Goal: Information Seeking & Learning: Learn about a topic

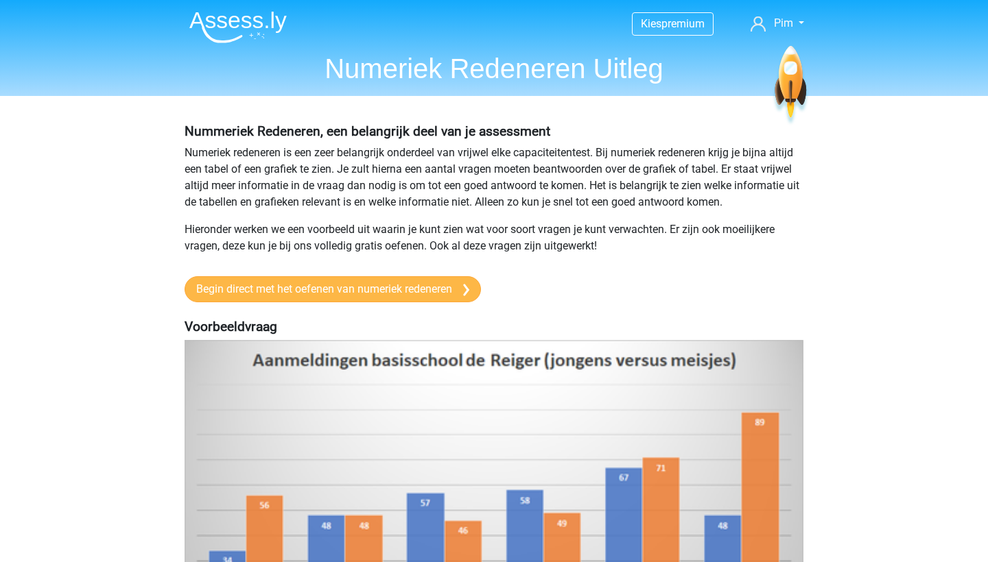
click at [410, 302] on link "Begin direct met het oefenen van numeriek redeneren" at bounding box center [333, 289] width 296 height 26
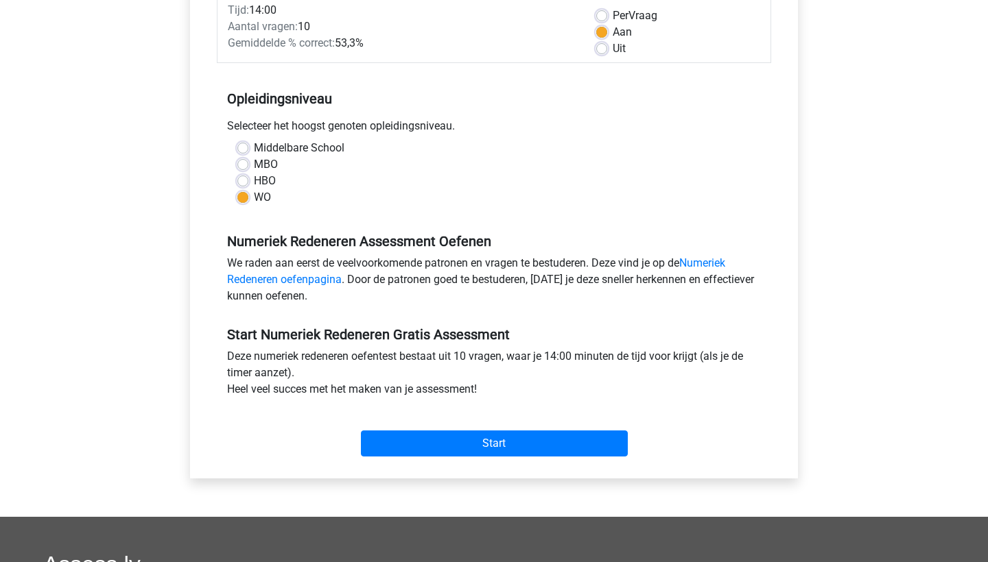
scroll to position [204, 0]
click at [403, 443] on input "Start" at bounding box center [494, 444] width 267 height 26
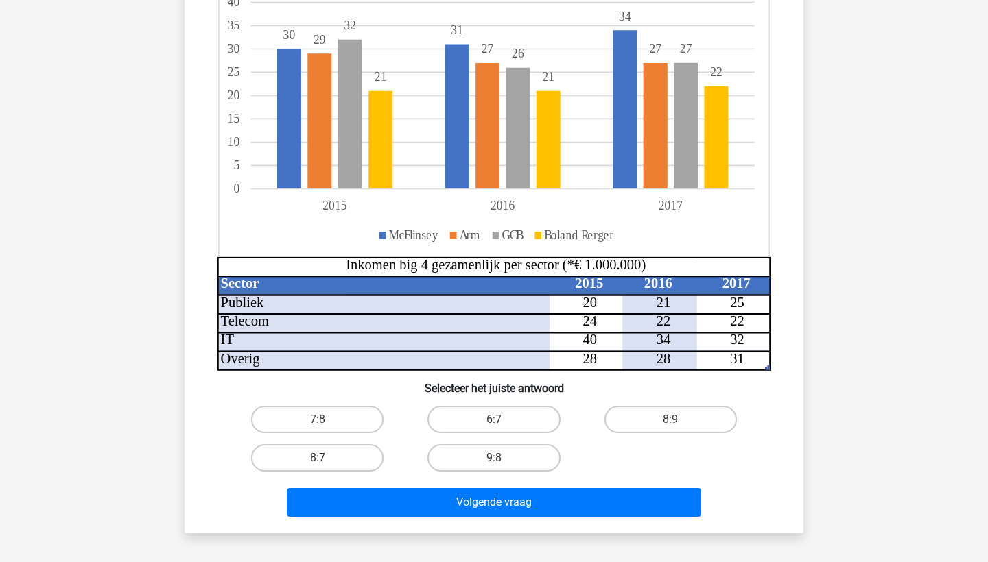
scroll to position [222, 0]
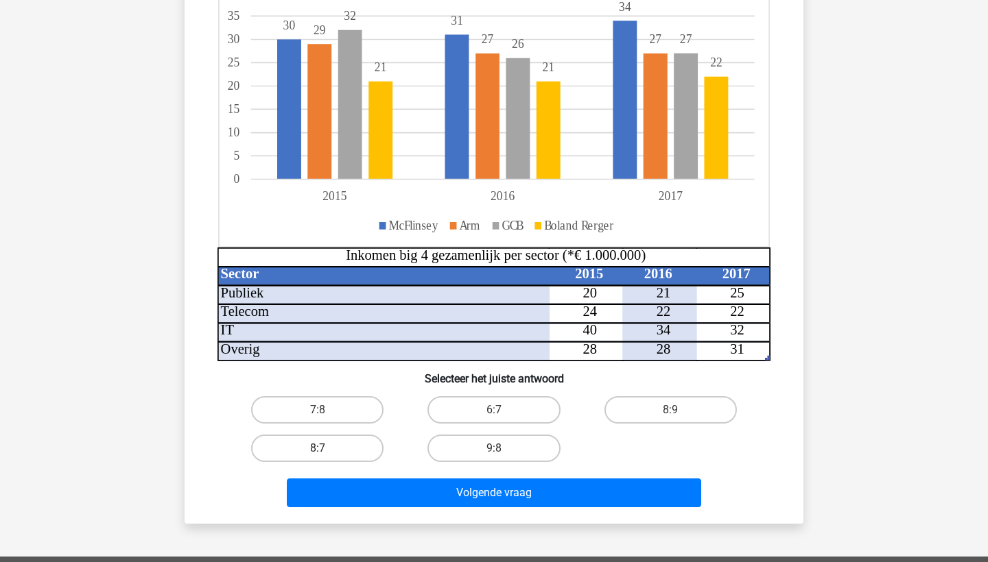
click at [329, 451] on label "8:7" at bounding box center [317, 448] width 132 height 27
click at [327, 451] on input "8:7" at bounding box center [322, 453] width 9 height 9
radio input "true"
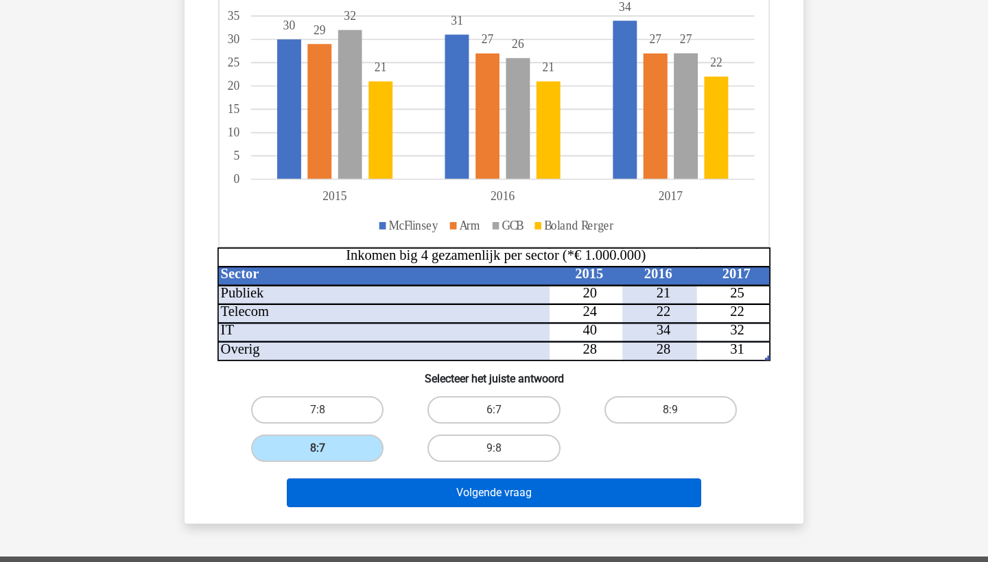
click at [383, 490] on button "Volgende vraag" at bounding box center [494, 493] width 415 height 29
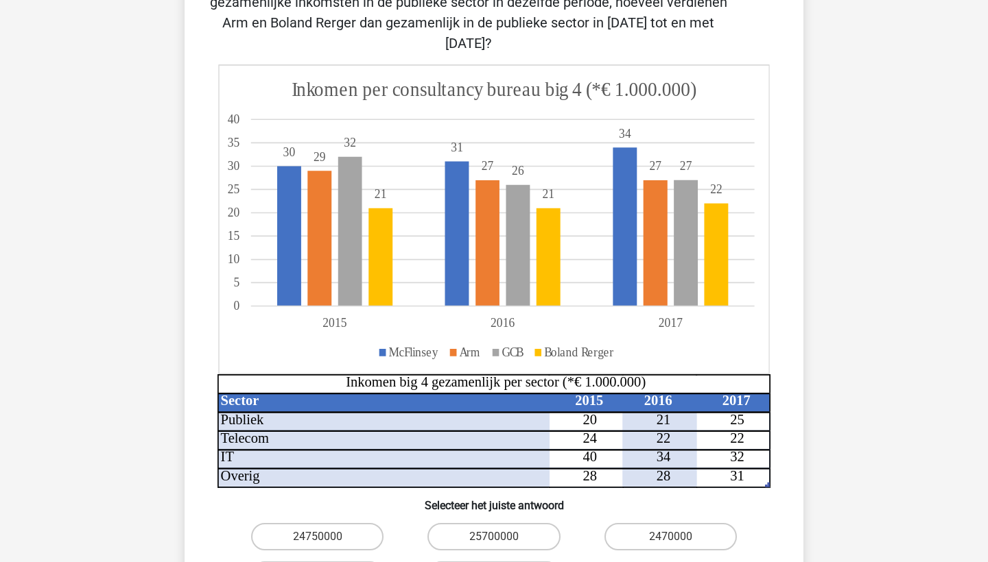
scroll to position [156, 0]
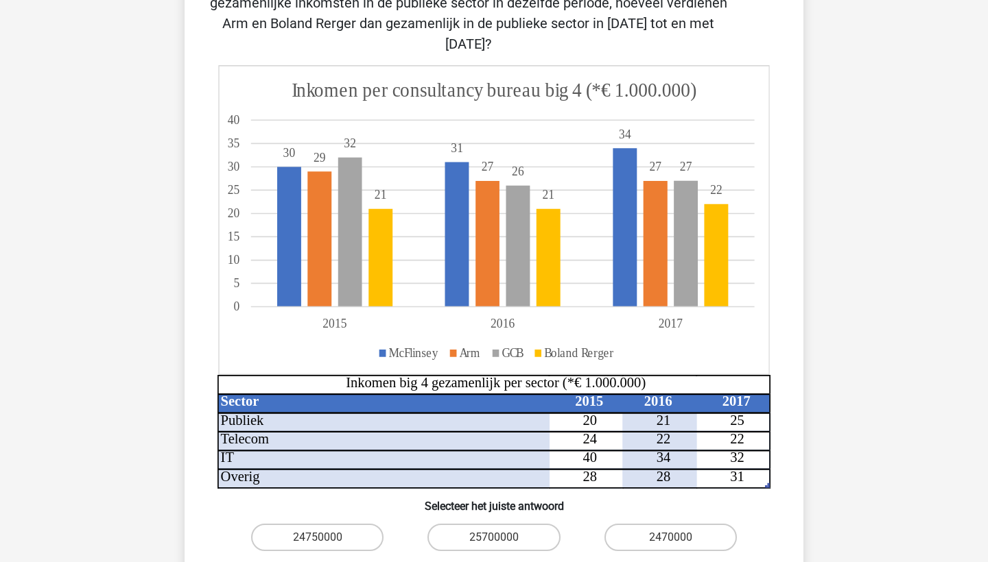
click at [379, 490] on h6 "Selecteer het juiste antwoord" at bounding box center [493, 501] width 575 height 24
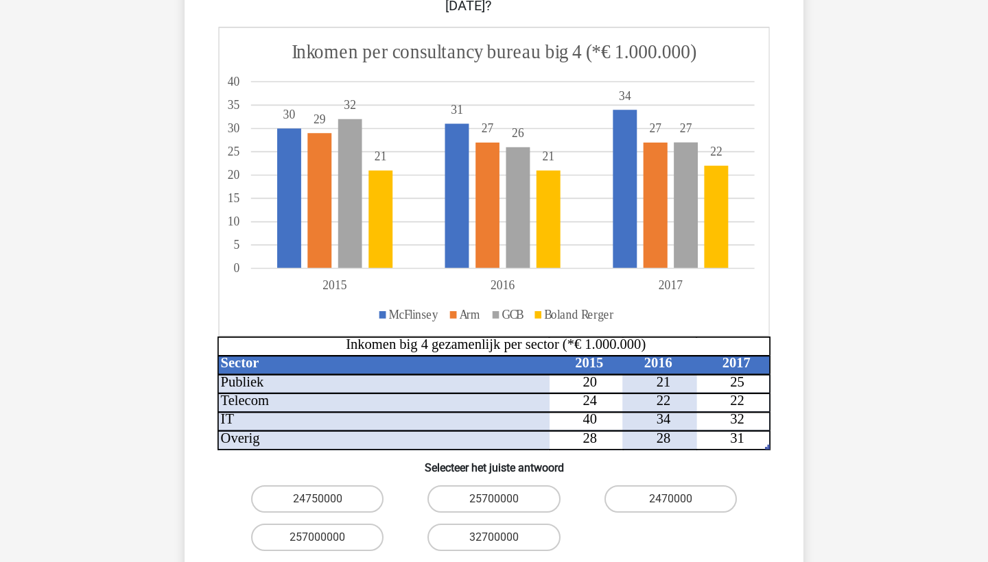
scroll to position [202, 0]
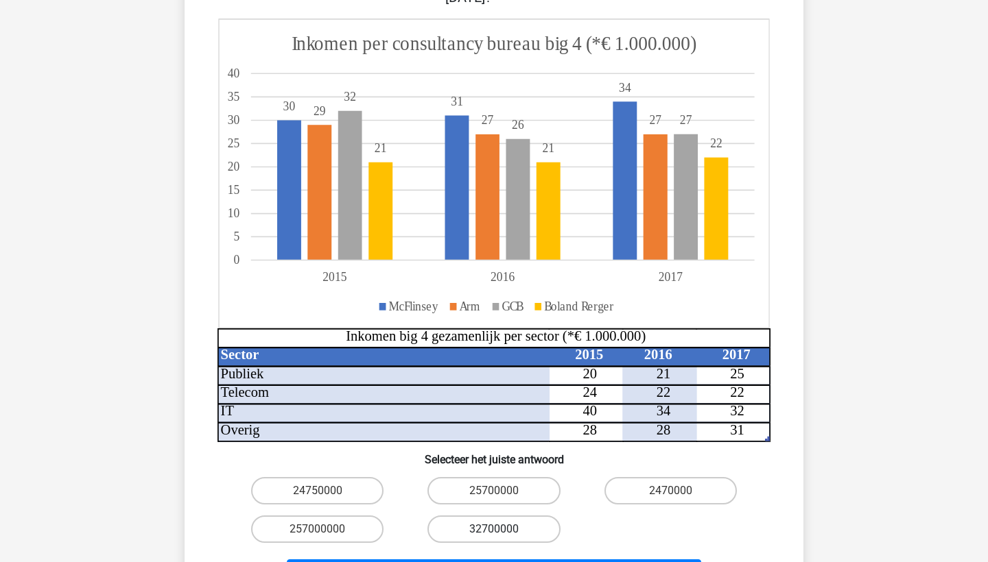
click at [486, 516] on label "32700000" at bounding box center [493, 529] width 132 height 27
click at [494, 530] on input "32700000" at bounding box center [498, 534] width 9 height 9
radio input "true"
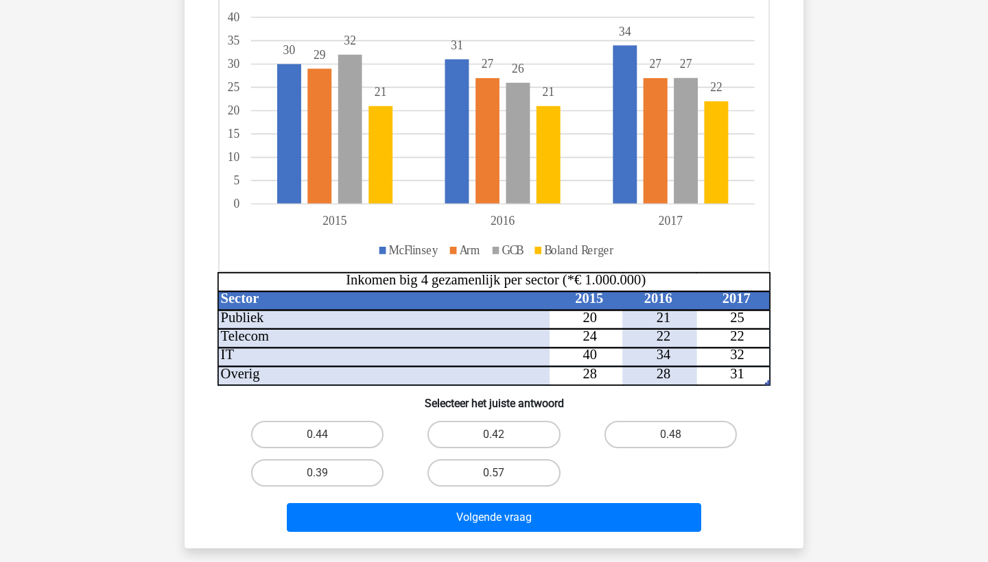
scroll to position [223, 0]
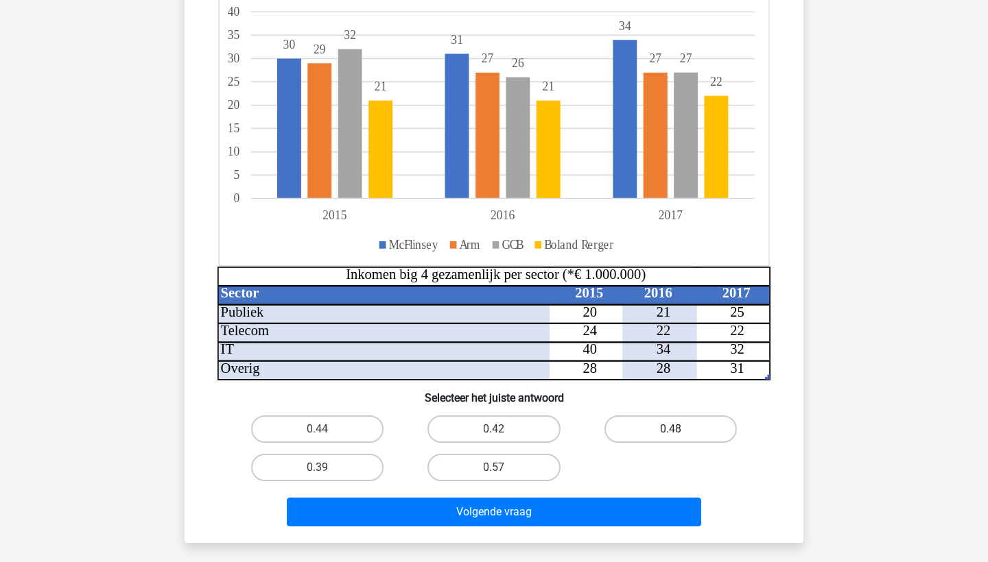
click at [624, 427] on label "0.48" at bounding box center [670, 429] width 132 height 27
click at [670, 429] on input "0.48" at bounding box center [674, 433] width 9 height 9
radio input "true"
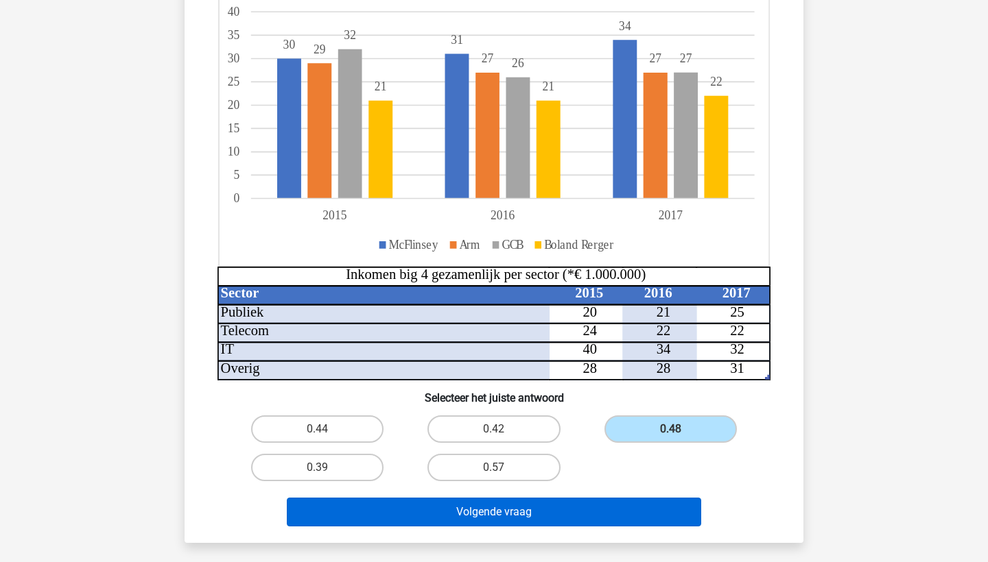
click at [568, 514] on button "Volgende vraag" at bounding box center [494, 512] width 415 height 29
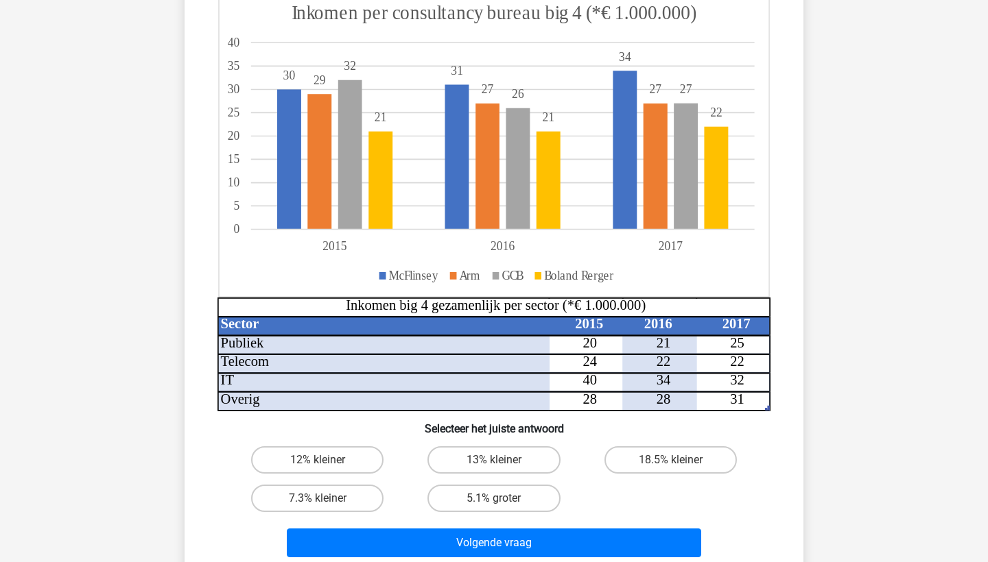
scroll to position [180, 0]
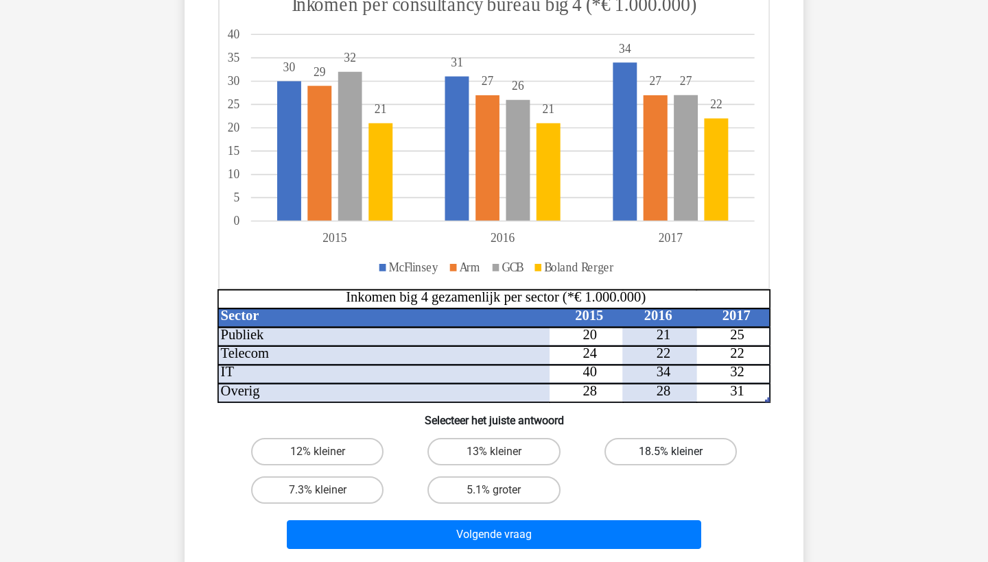
click at [689, 442] on label "18.5% kleiner" at bounding box center [670, 451] width 132 height 27
click at [679, 452] on input "18.5% kleiner" at bounding box center [674, 456] width 9 height 9
radio input "true"
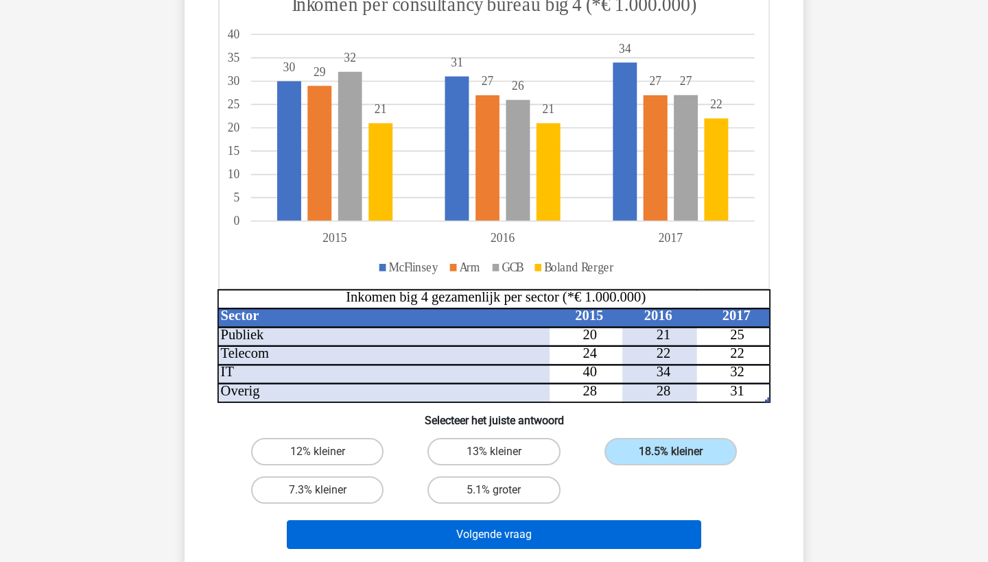
click at [649, 537] on button "Volgende vraag" at bounding box center [494, 535] width 415 height 29
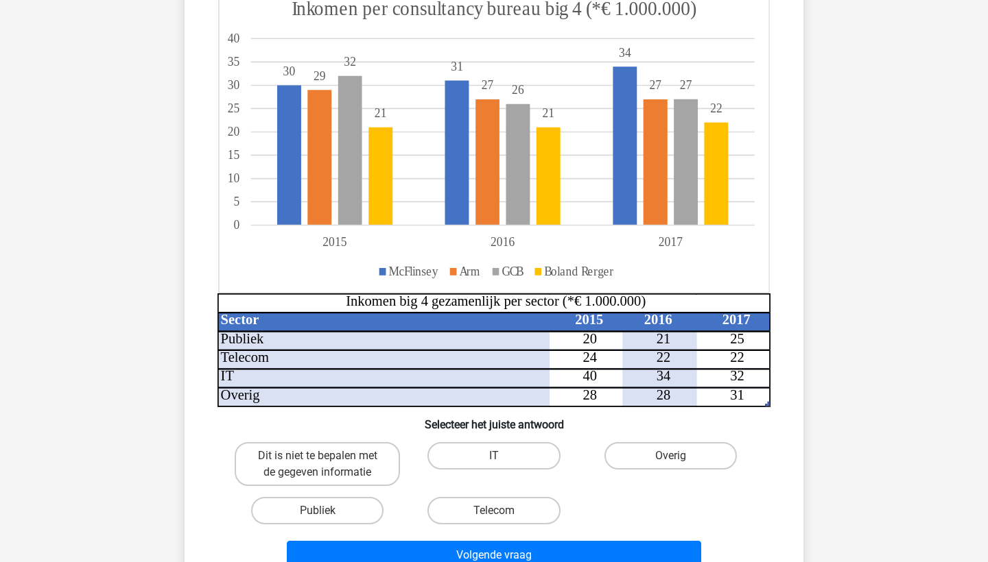
scroll to position [183, 0]
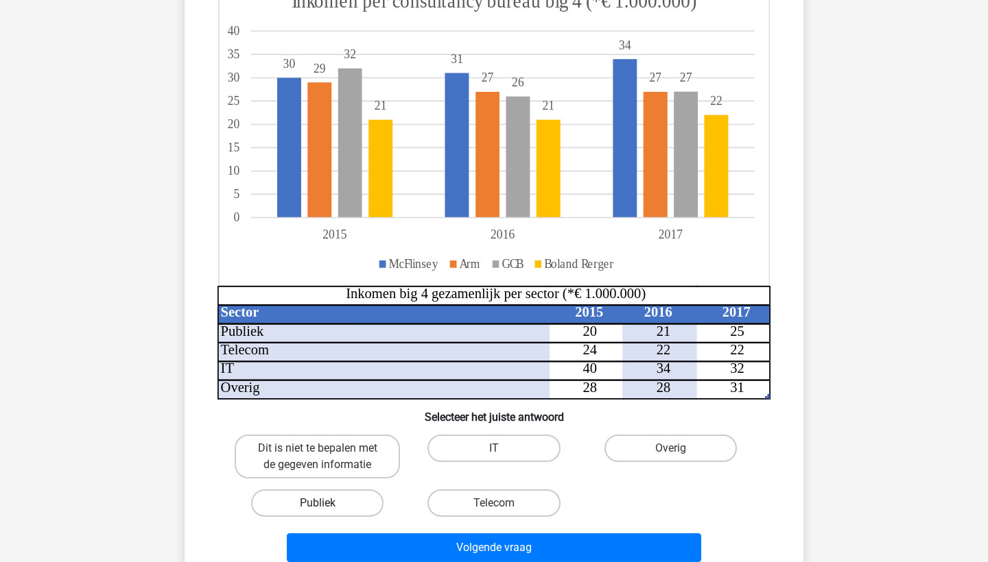
click at [294, 509] on label "Publiek" at bounding box center [317, 503] width 132 height 27
click at [318, 509] on input "Publiek" at bounding box center [322, 507] width 9 height 9
radio input "true"
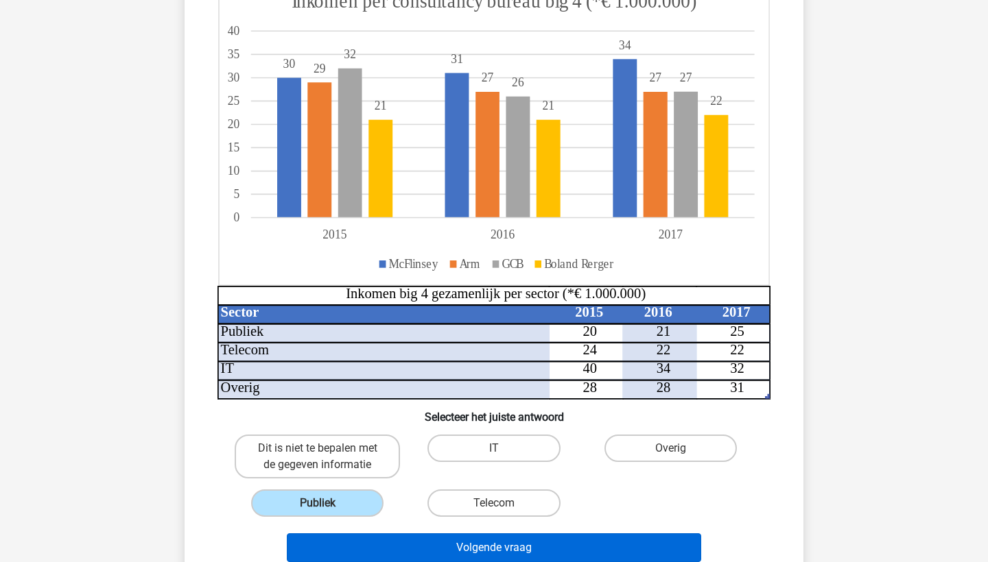
click at [372, 552] on button "Volgende vraag" at bounding box center [494, 548] width 415 height 29
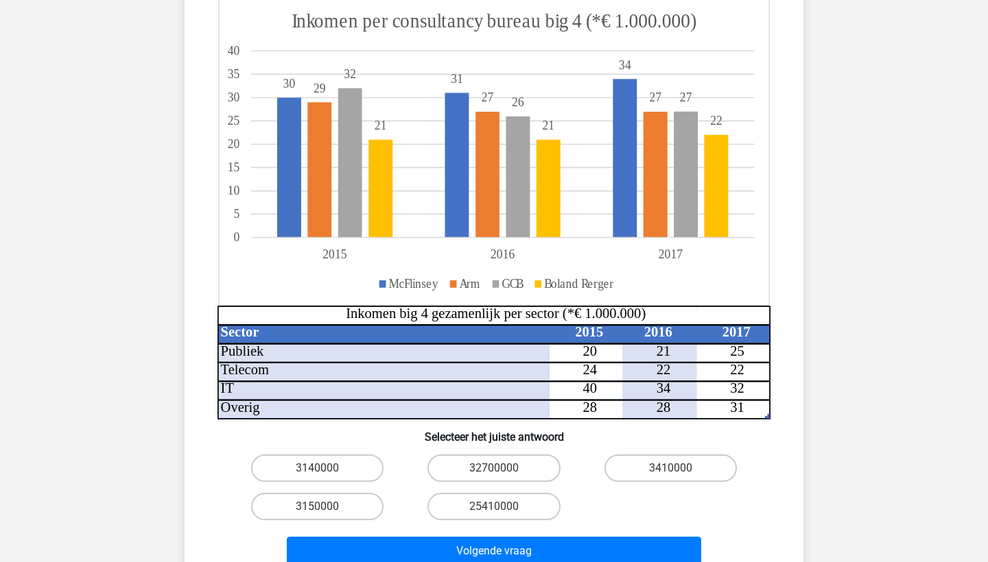
scroll to position [181, 0]
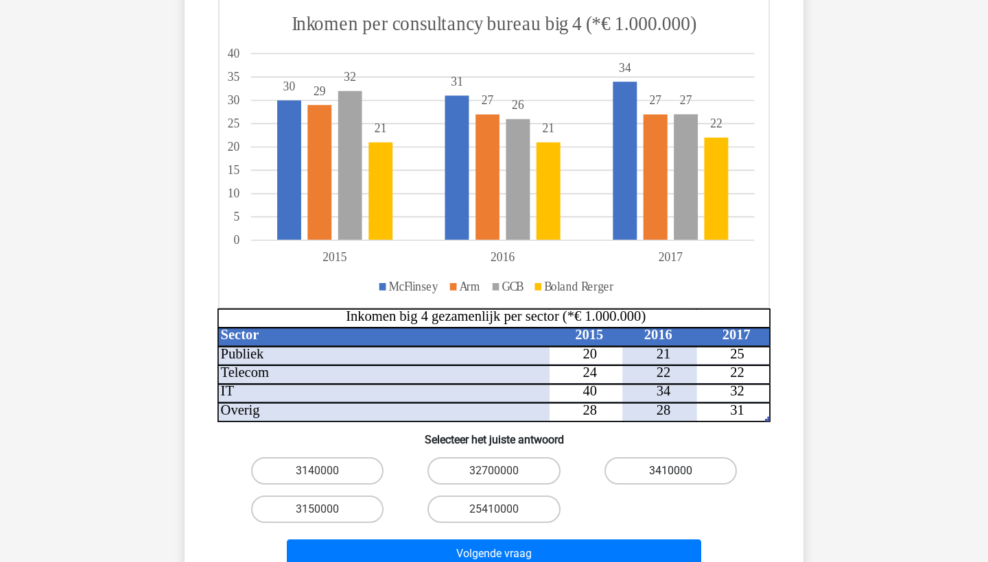
click at [658, 471] on label "3410000" at bounding box center [670, 471] width 132 height 27
click at [670, 471] on input "3410000" at bounding box center [674, 475] width 9 height 9
radio input "true"
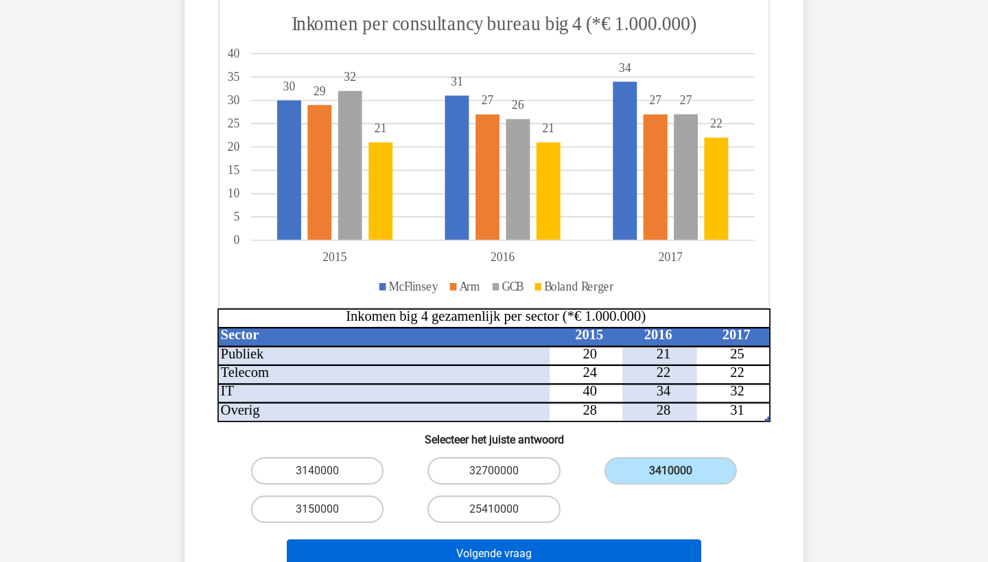
click at [595, 553] on button "Volgende vraag" at bounding box center [494, 554] width 415 height 29
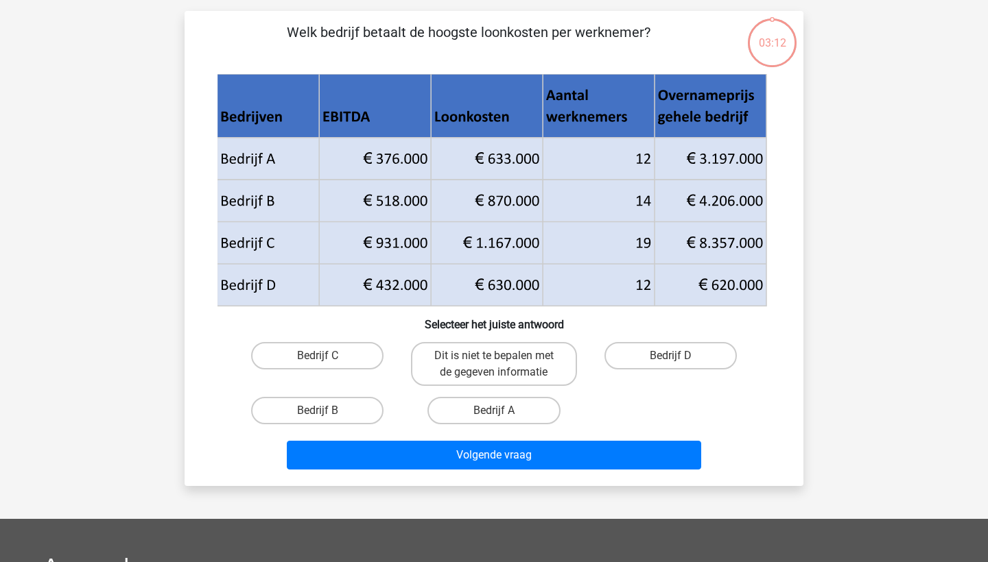
scroll to position [69, 0]
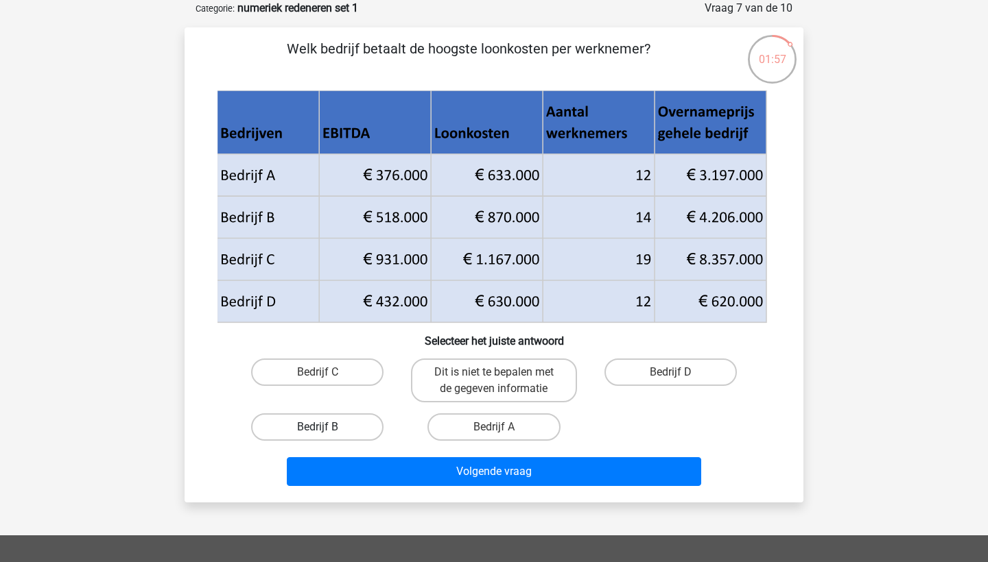
click at [317, 423] on label "Bedrijf B" at bounding box center [317, 427] width 132 height 27
click at [318, 427] on input "Bedrijf B" at bounding box center [322, 431] width 9 height 9
radio input "true"
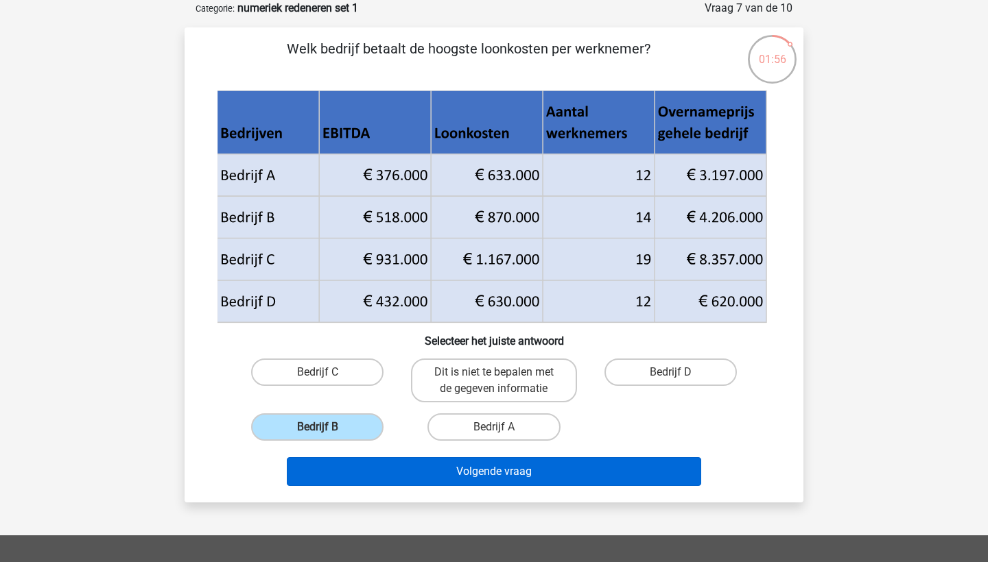
click at [353, 468] on button "Volgende vraag" at bounding box center [494, 472] width 415 height 29
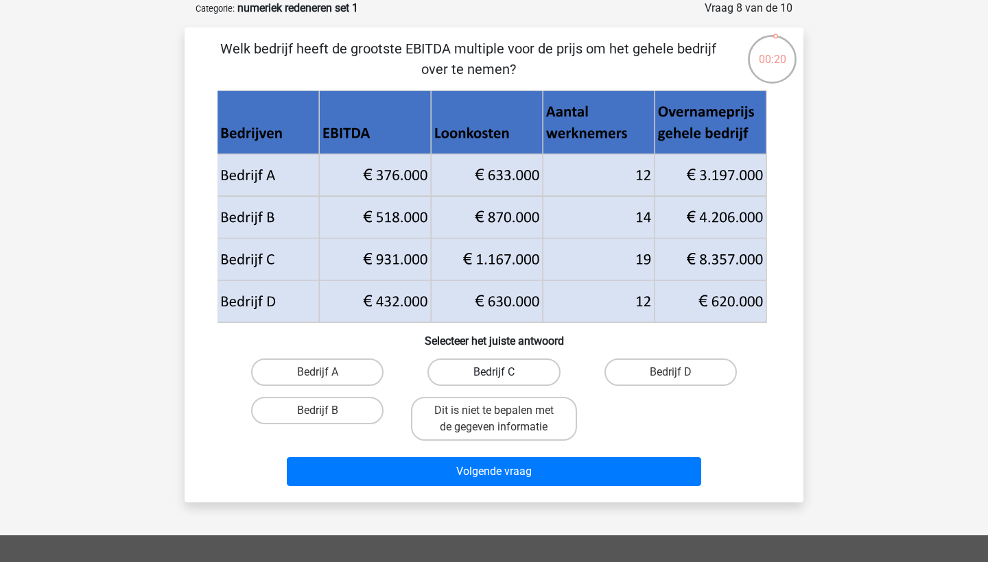
click at [530, 378] on label "Bedrijf C" at bounding box center [493, 372] width 132 height 27
click at [503, 378] on input "Bedrijf C" at bounding box center [498, 376] width 9 height 9
radio input "true"
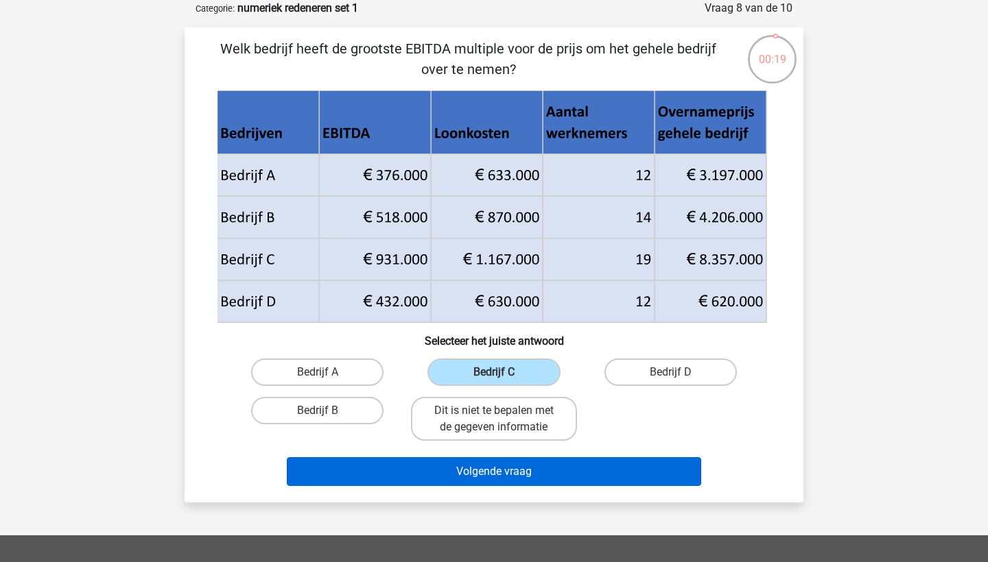
click at [525, 478] on button "Volgende vraag" at bounding box center [494, 472] width 415 height 29
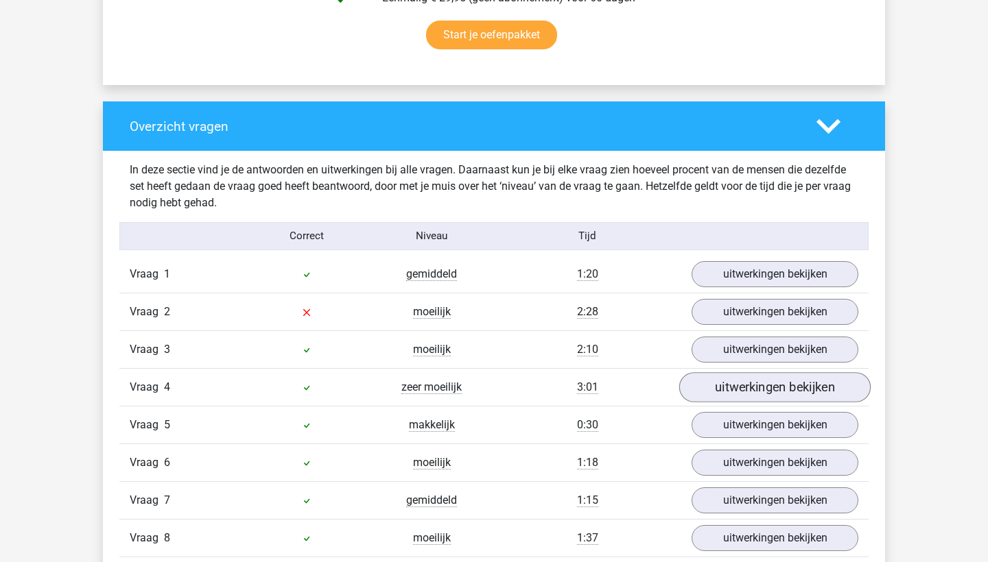
scroll to position [931, 0]
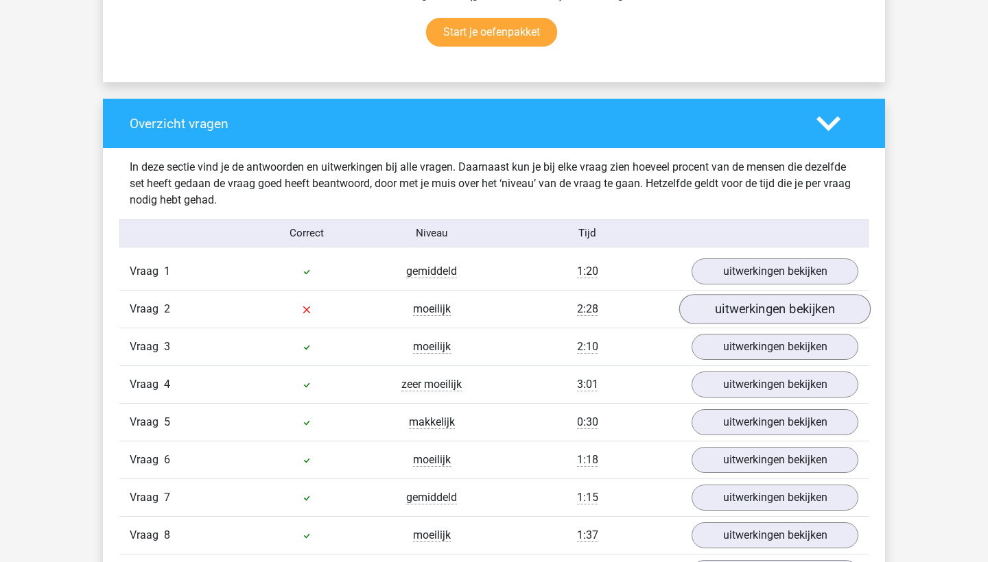
click at [787, 303] on link "uitwerkingen bekijken" at bounding box center [774, 309] width 191 height 30
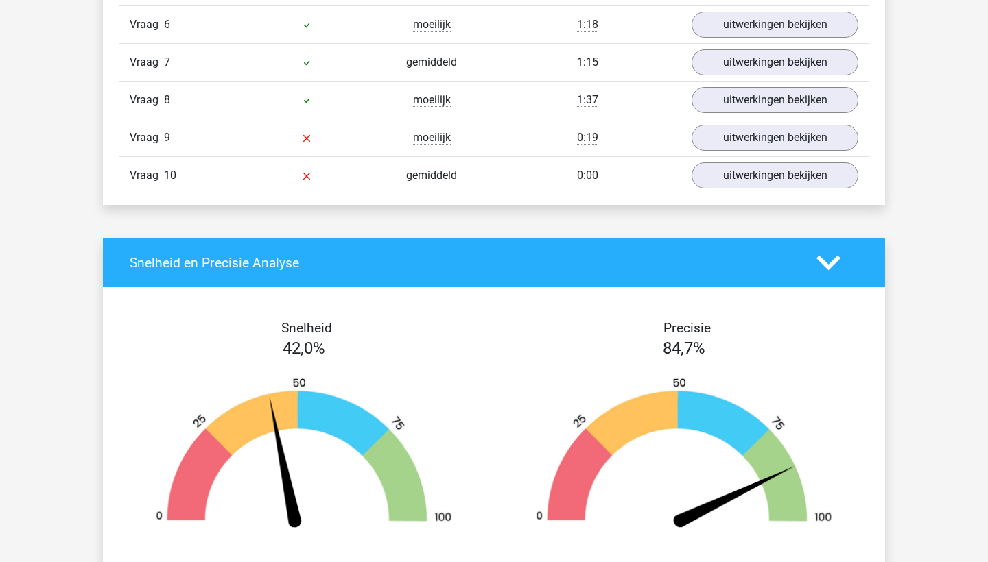
scroll to position [2224, 0]
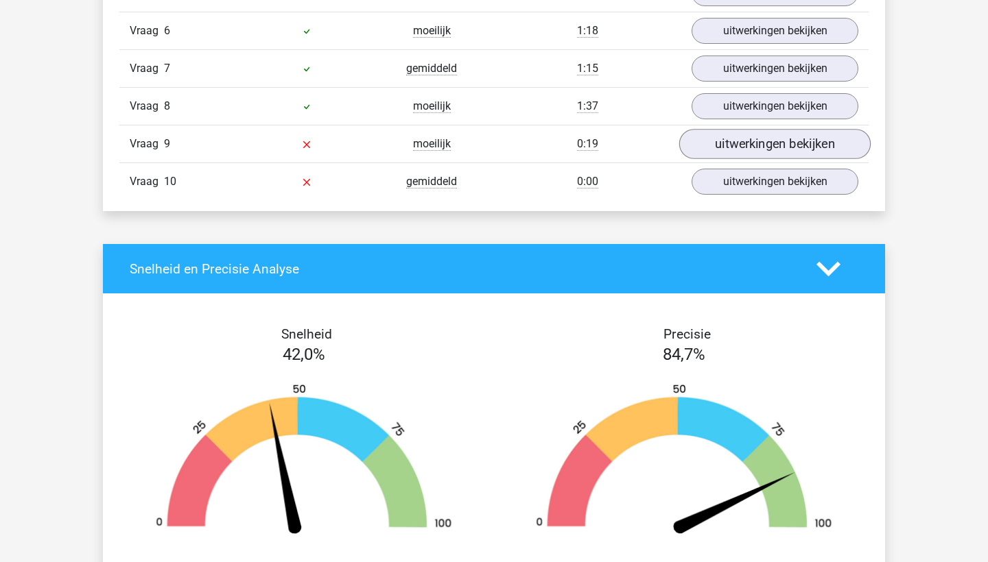
click at [761, 150] on link "uitwerkingen bekijken" at bounding box center [774, 144] width 191 height 30
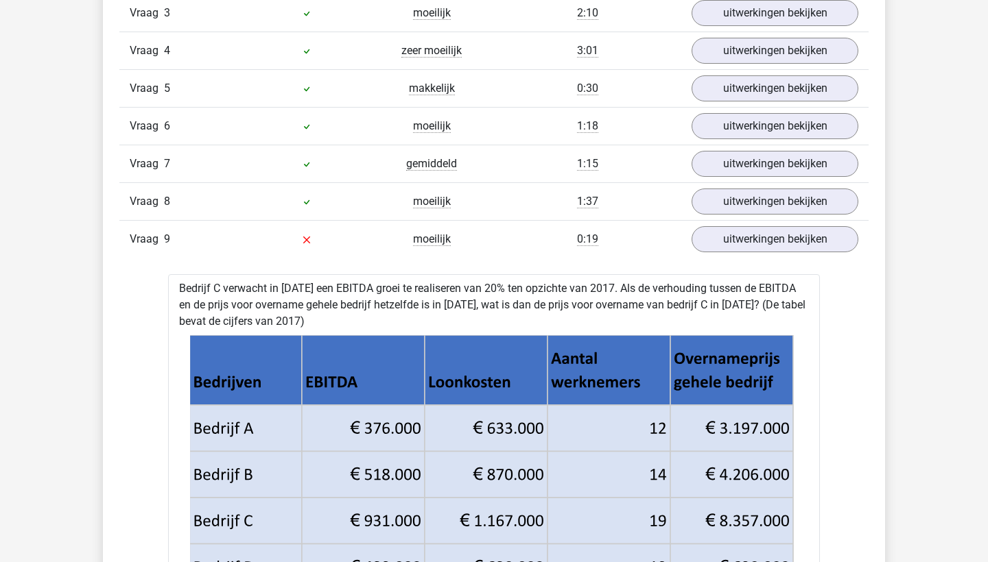
scroll to position [2129, 0]
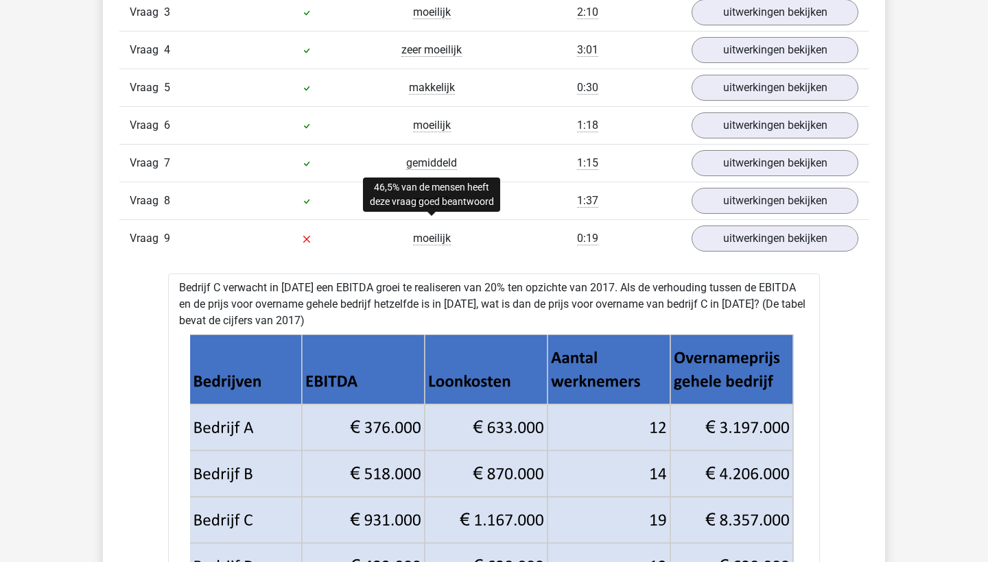
click at [436, 235] on span "moeilijk" at bounding box center [432, 239] width 38 height 14
click at [715, 237] on link "uitwerkingen bekijken" at bounding box center [774, 239] width 191 height 30
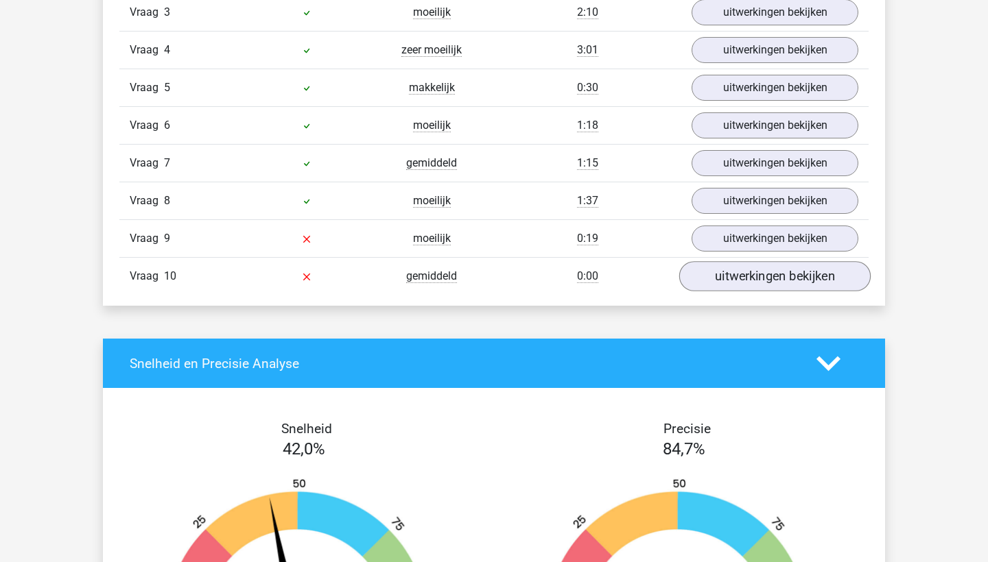
click at [750, 276] on link "uitwerkingen bekijken" at bounding box center [774, 276] width 191 height 30
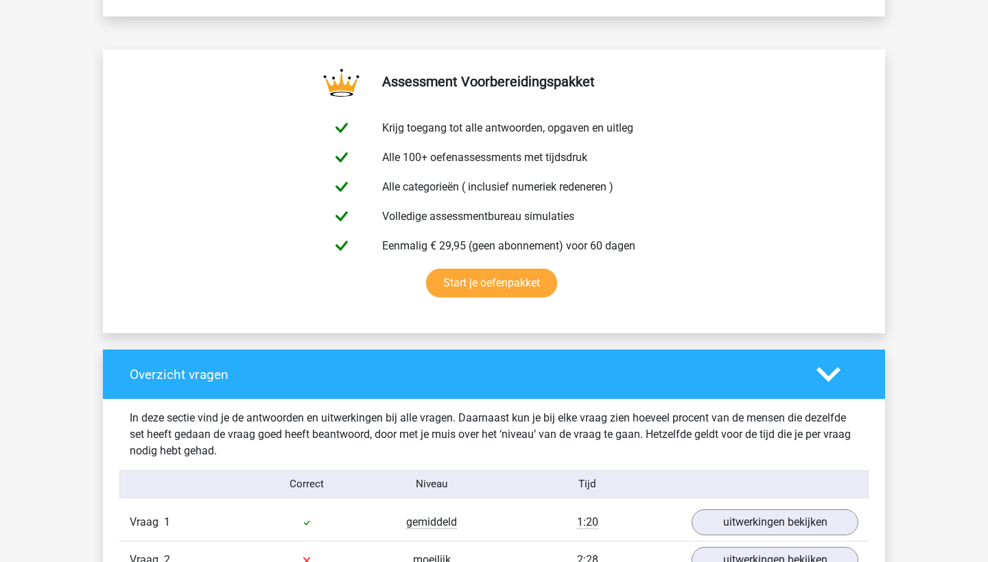
scroll to position [694, 0]
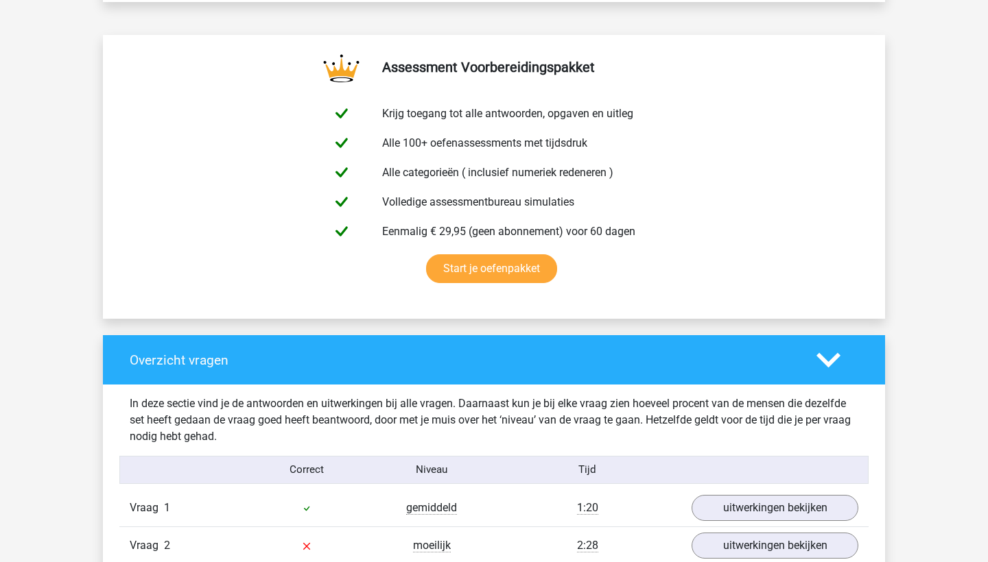
click at [827, 363] on polygon at bounding box center [828, 360] width 24 height 15
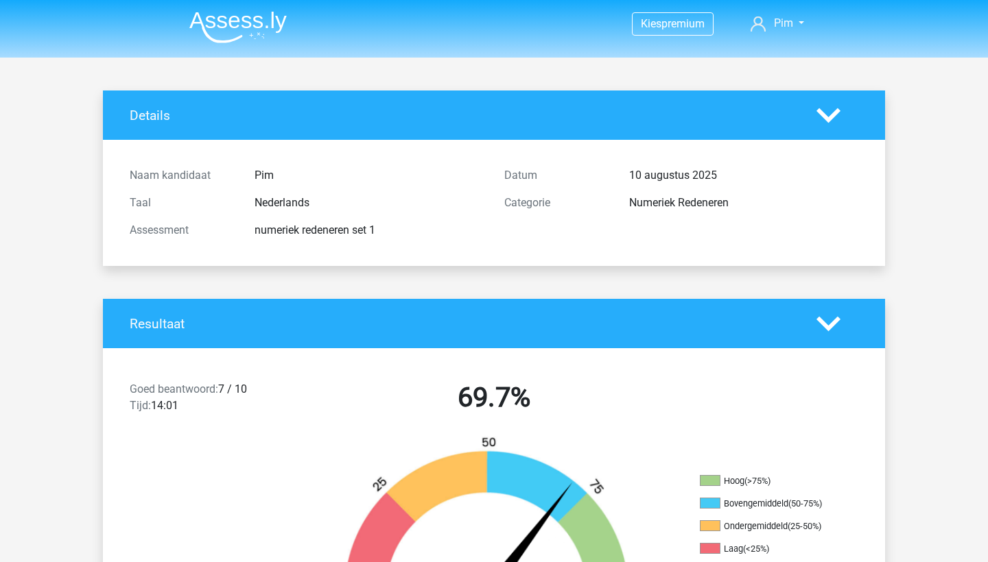
scroll to position [0, 0]
click at [262, 34] on img at bounding box center [237, 27] width 97 height 32
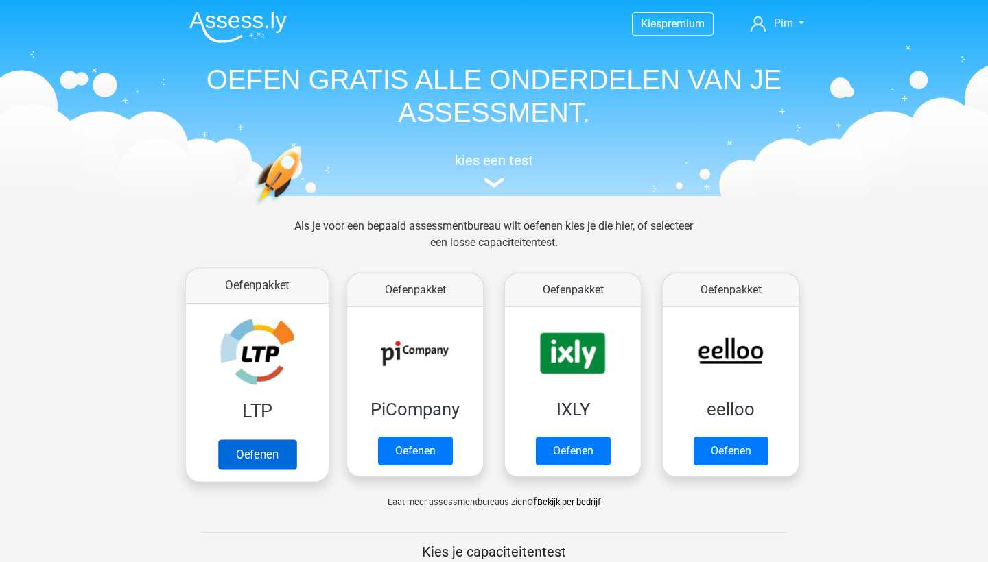
click at [263, 449] on link "Oefenen" at bounding box center [257, 455] width 78 height 30
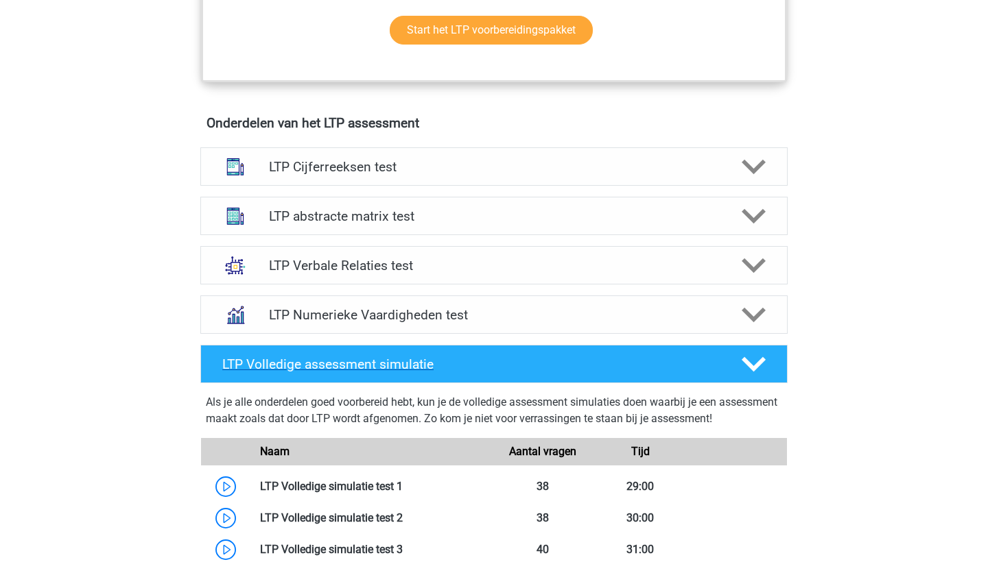
scroll to position [781, 0]
click at [366, 313] on h4 "LTP Numerieke Vaardigheden test" at bounding box center [493, 315] width 449 height 16
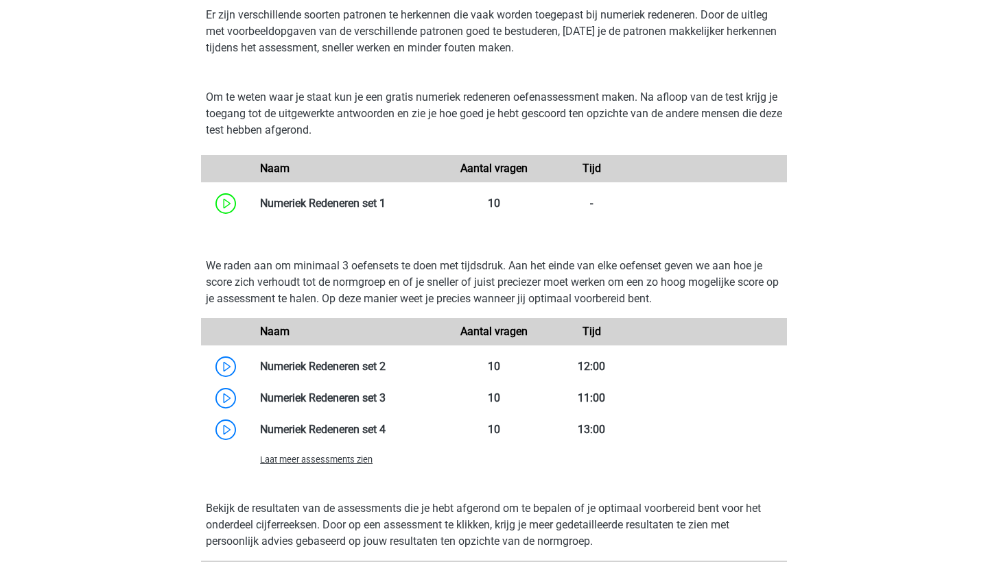
scroll to position [1119, 0]
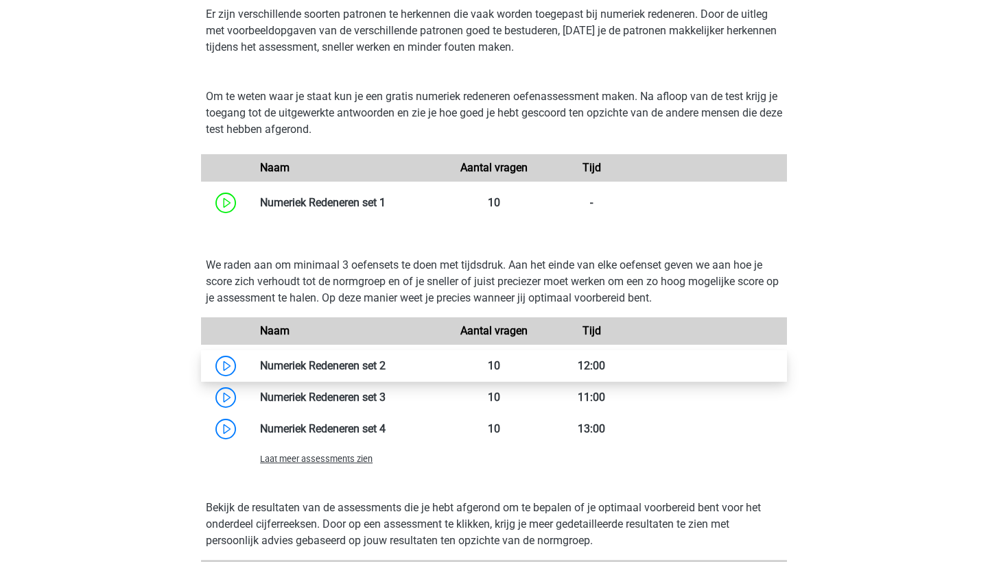
click at [385, 368] on link at bounding box center [385, 365] width 0 height 13
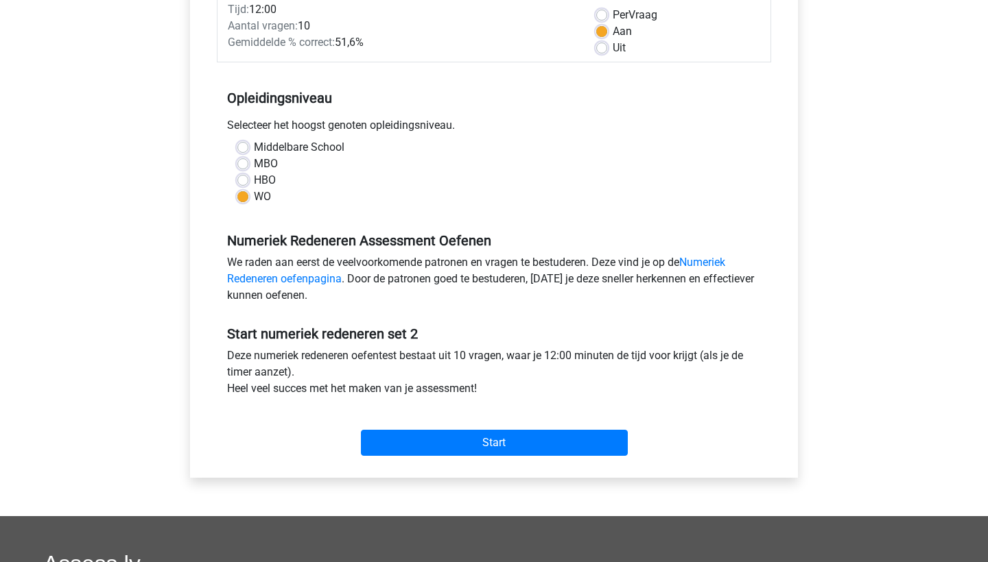
scroll to position [161, 0]
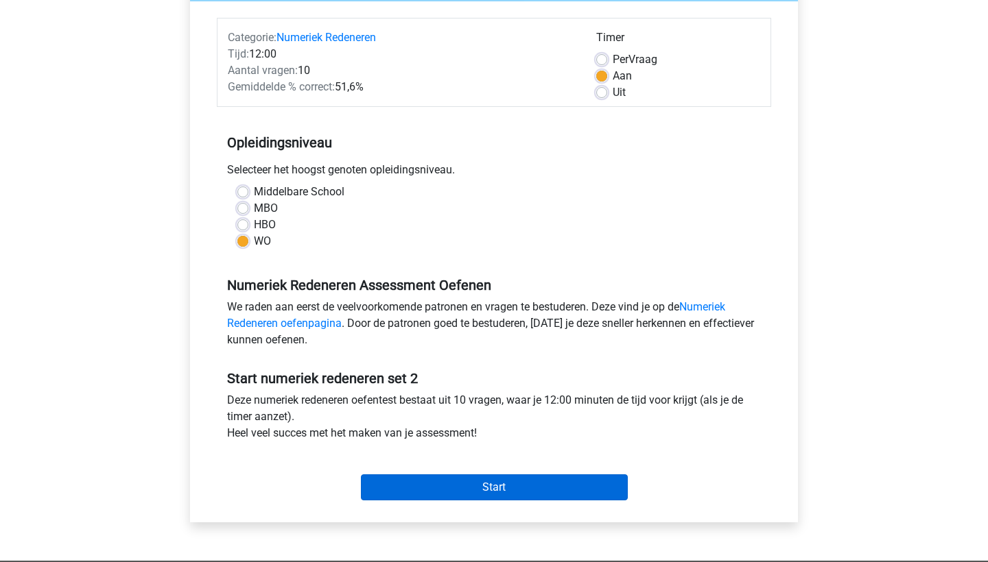
click at [468, 488] on input "Start" at bounding box center [494, 488] width 267 height 26
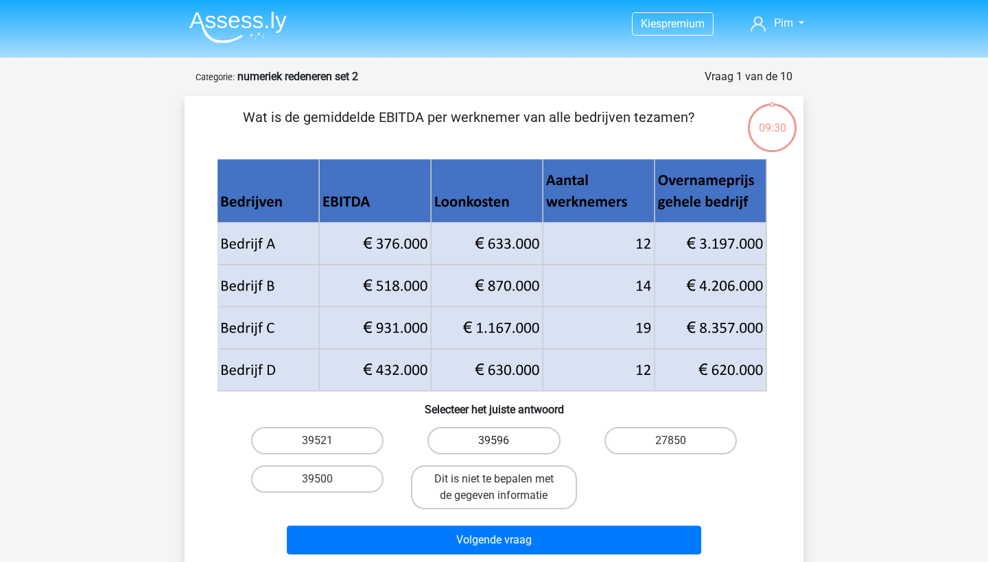
click at [486, 446] on label "39596" at bounding box center [493, 440] width 132 height 27
click at [494, 446] on input "39596" at bounding box center [498, 445] width 9 height 9
radio input "true"
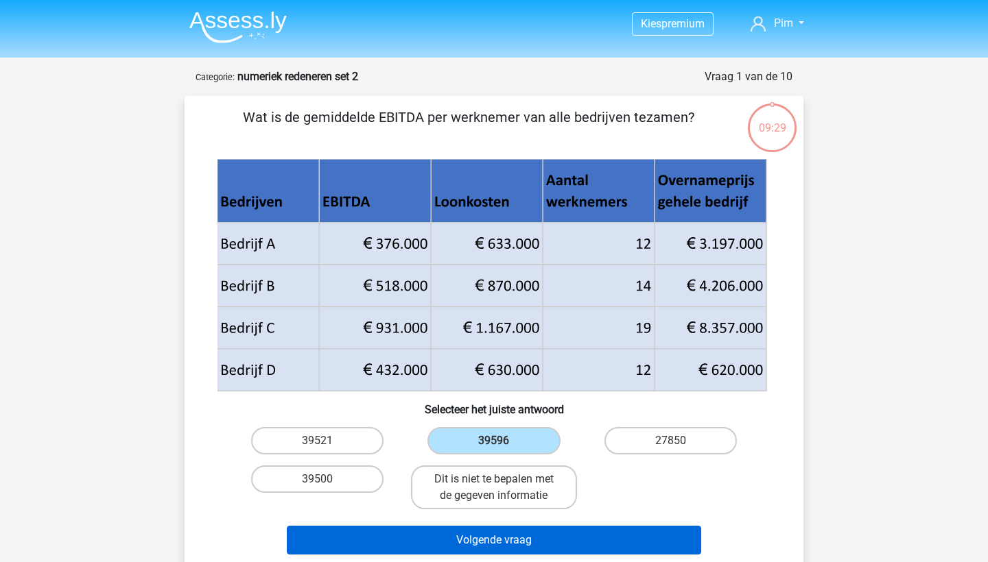
click at [486, 544] on button "Volgende vraag" at bounding box center [494, 540] width 415 height 29
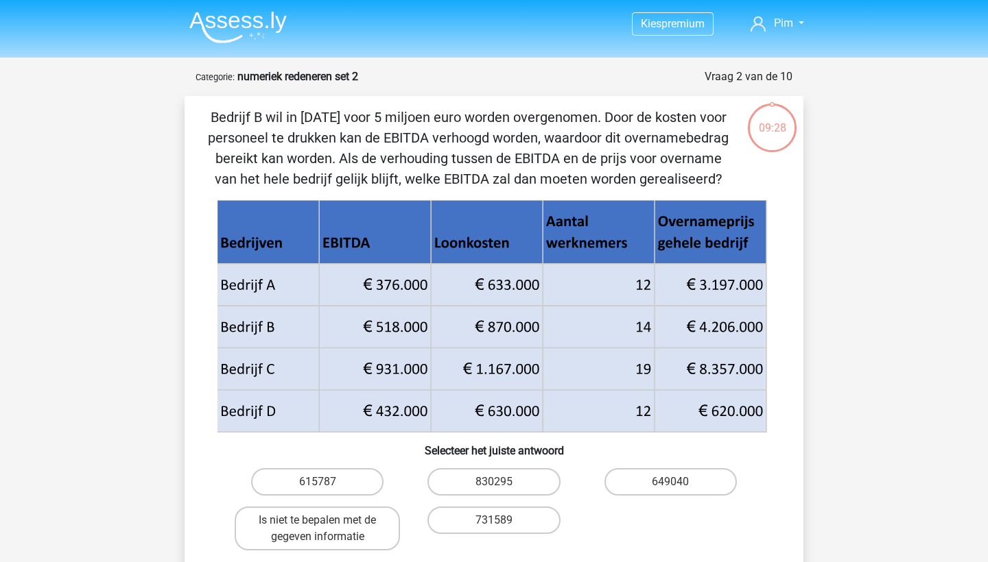
scroll to position [69, 0]
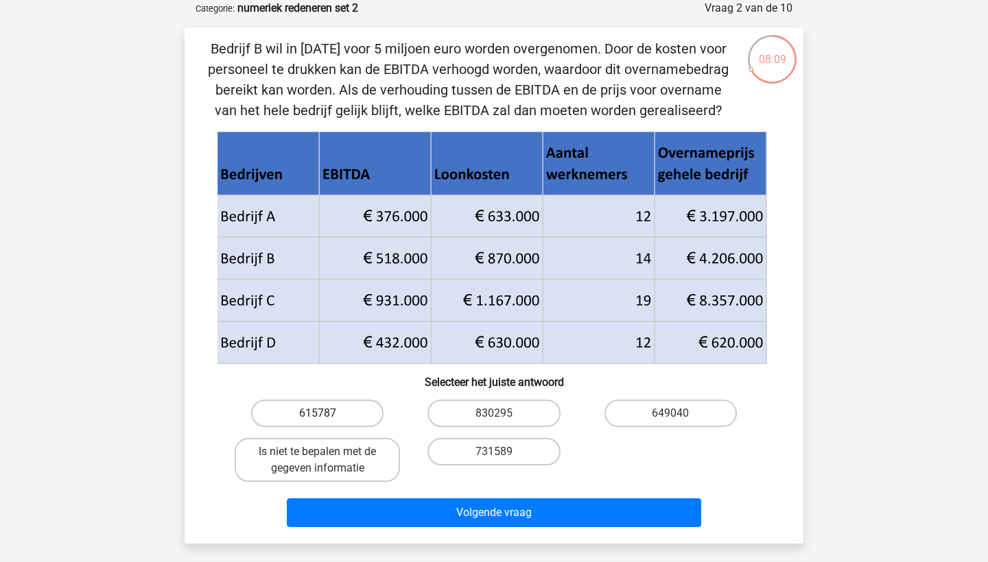
click at [342, 408] on label "615787" at bounding box center [317, 413] width 132 height 27
click at [327, 414] on input "615787" at bounding box center [322, 418] width 9 height 9
radio input "true"
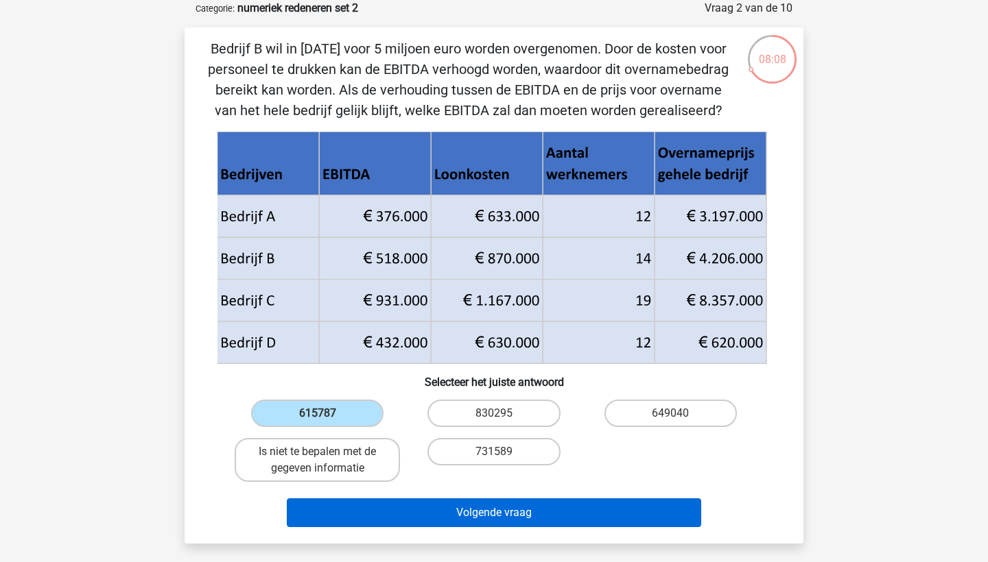
click at [424, 511] on button "Volgende vraag" at bounding box center [494, 513] width 415 height 29
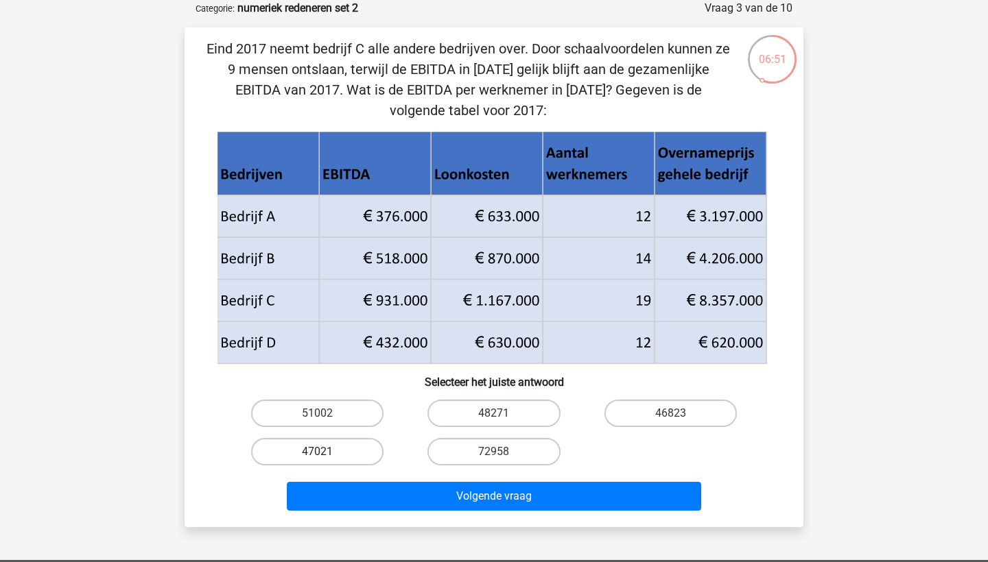
click at [331, 451] on label "47021" at bounding box center [317, 451] width 132 height 27
click at [327, 452] on input "47021" at bounding box center [322, 456] width 9 height 9
radio input "true"
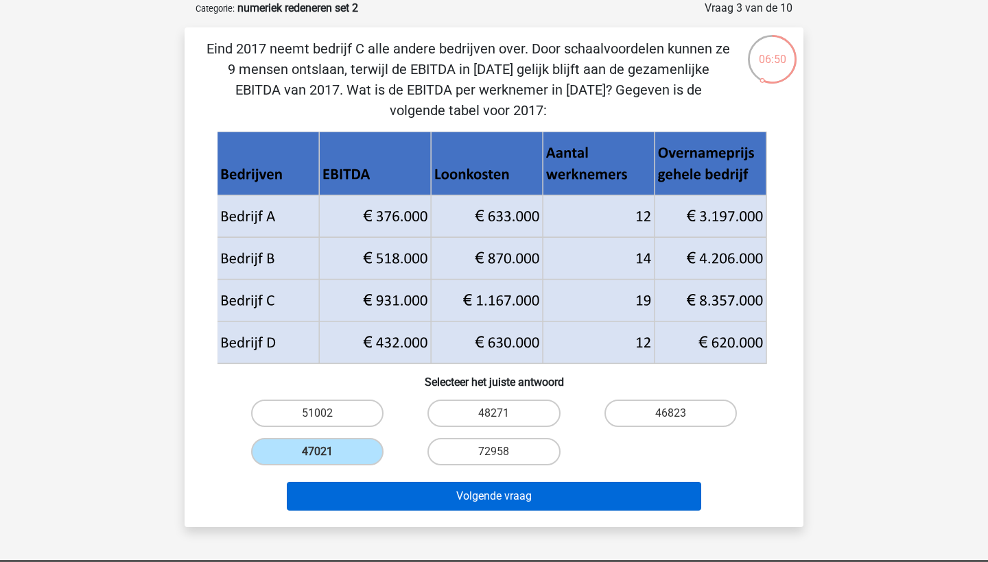
click at [354, 490] on button "Volgende vraag" at bounding box center [494, 496] width 415 height 29
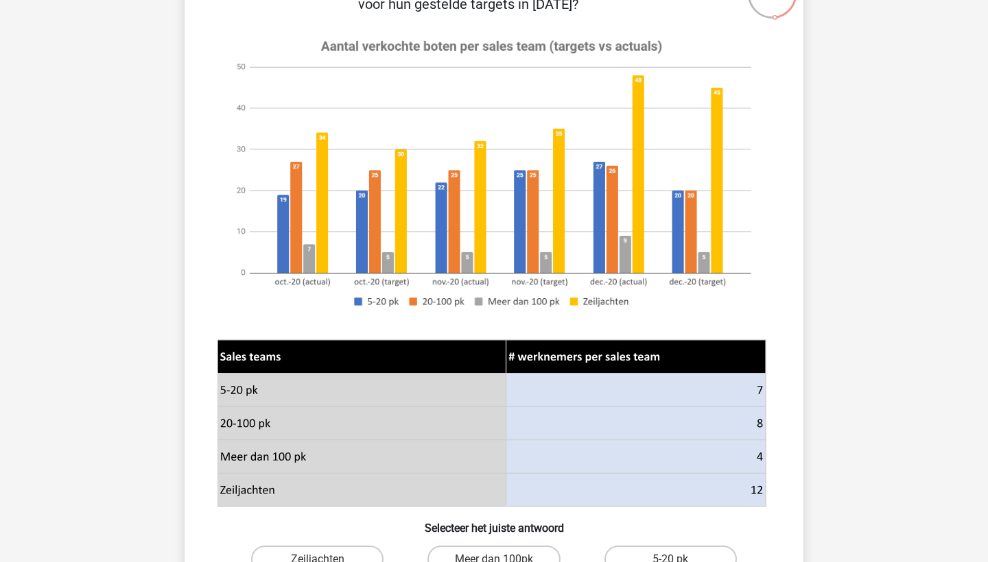
scroll to position [402, 0]
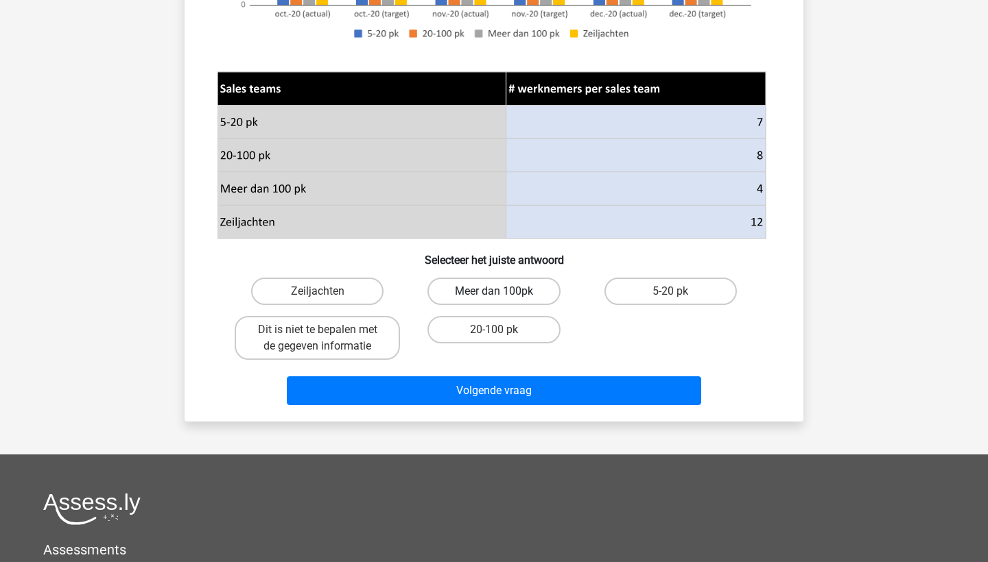
click at [484, 294] on label "Meer dan 100pk" at bounding box center [493, 291] width 132 height 27
click at [494, 294] on input "Meer dan 100pk" at bounding box center [498, 296] width 9 height 9
radio input "true"
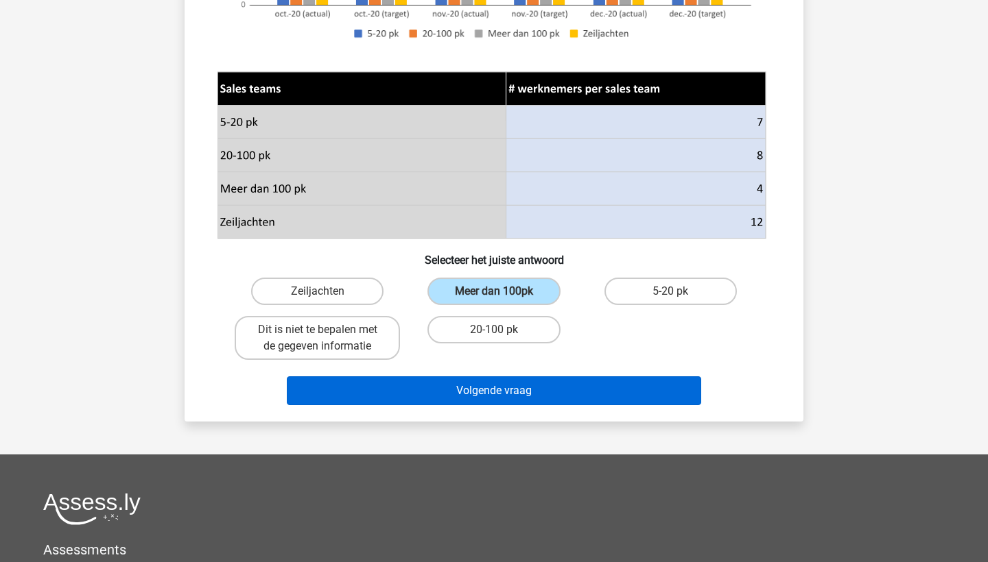
click at [501, 392] on button "Volgende vraag" at bounding box center [494, 391] width 415 height 29
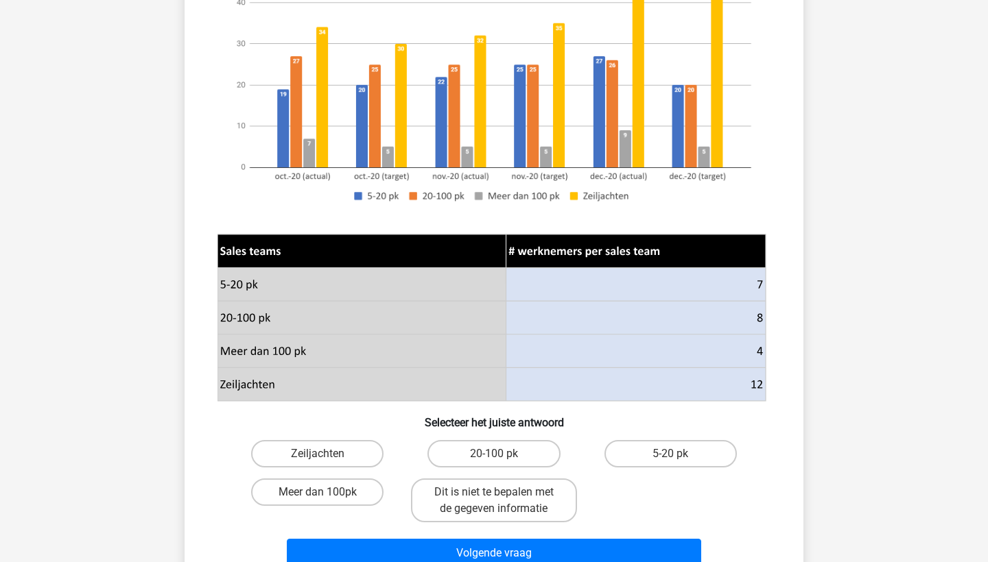
scroll to position [244, 0]
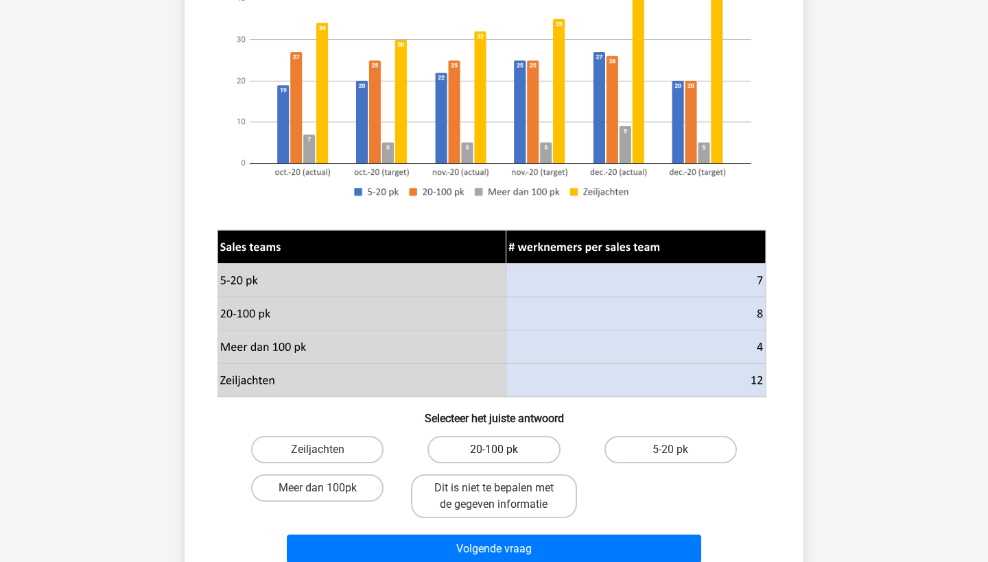
click at [541, 449] on label "20-100 pk" at bounding box center [493, 449] width 132 height 27
click at [503, 450] on input "20-100 pk" at bounding box center [498, 454] width 9 height 9
radio input "true"
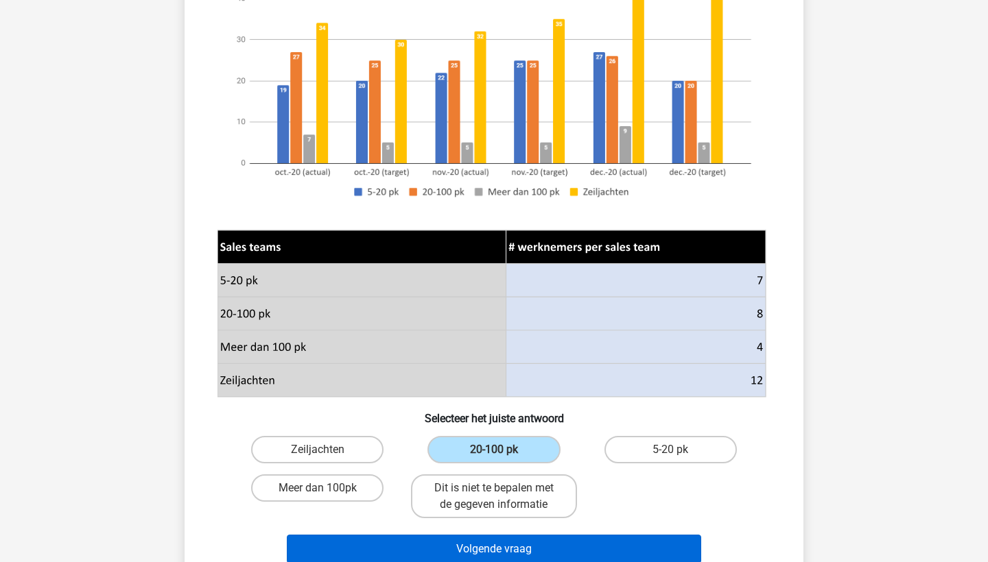
click at [577, 536] on button "Volgende vraag" at bounding box center [494, 549] width 415 height 29
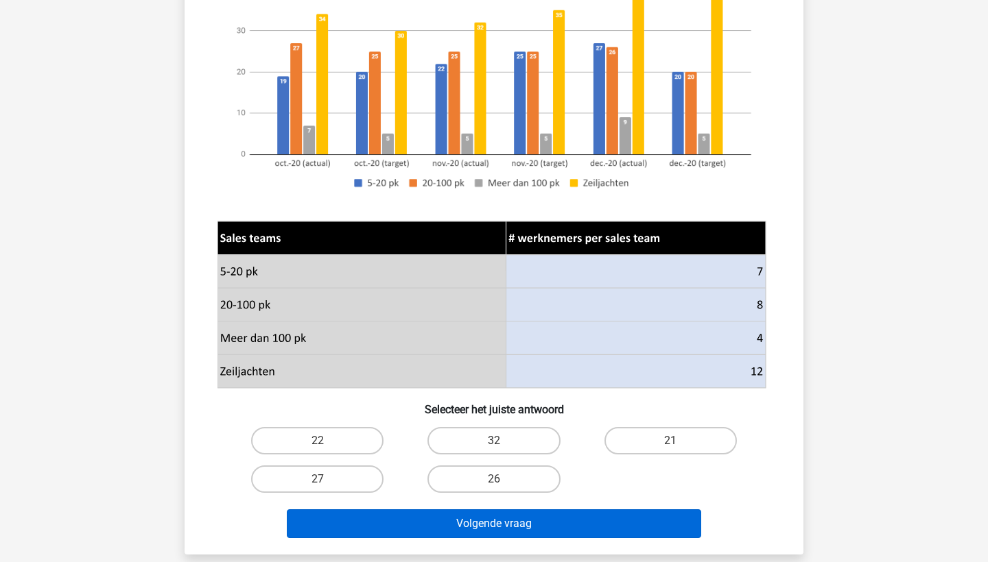
scroll to position [253, 0]
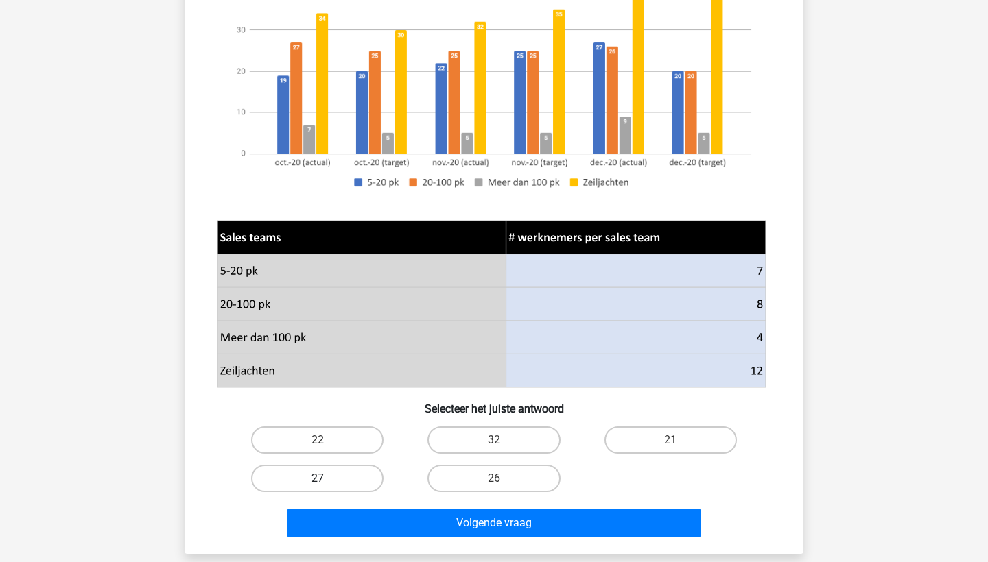
click at [328, 476] on label "27" at bounding box center [317, 478] width 132 height 27
click at [327, 479] on input "27" at bounding box center [322, 483] width 9 height 9
radio input "true"
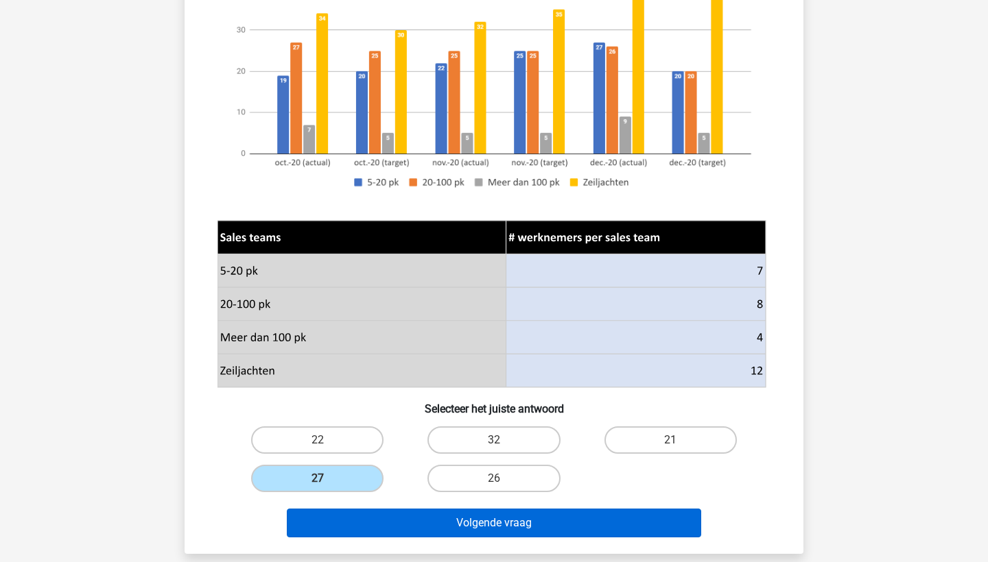
click at [418, 523] on button "Volgende vraag" at bounding box center [494, 523] width 415 height 29
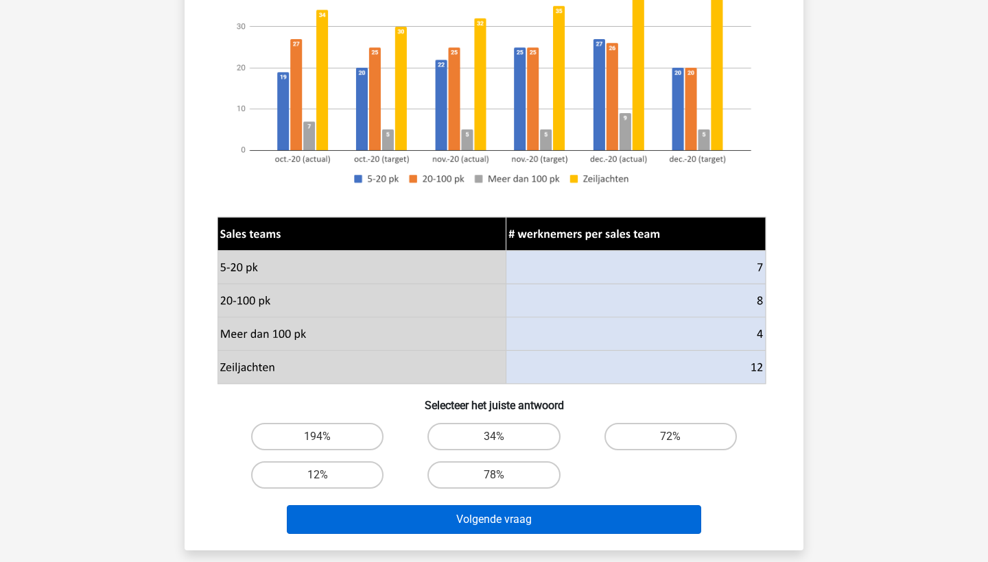
scroll to position [298, 0]
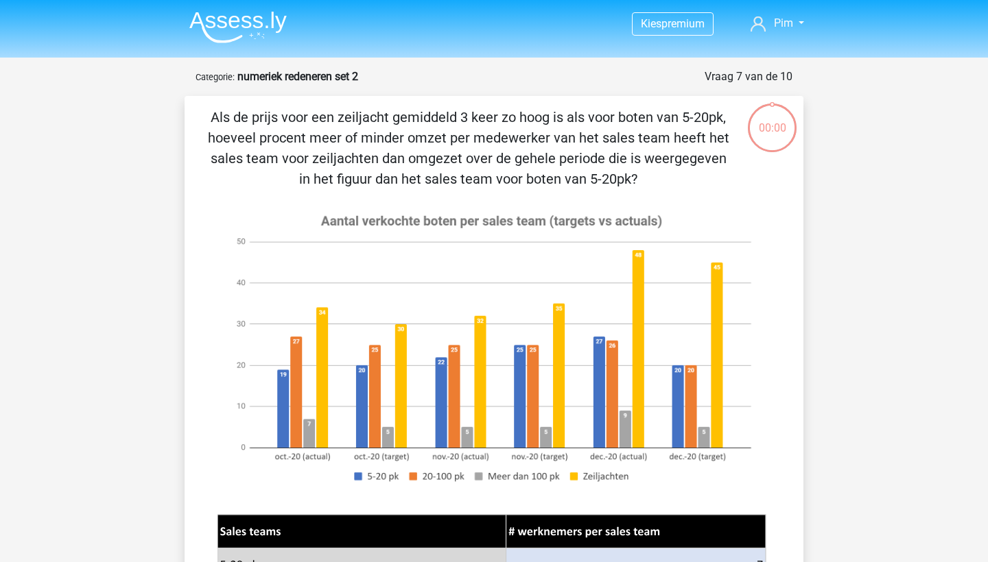
scroll to position [298, 0]
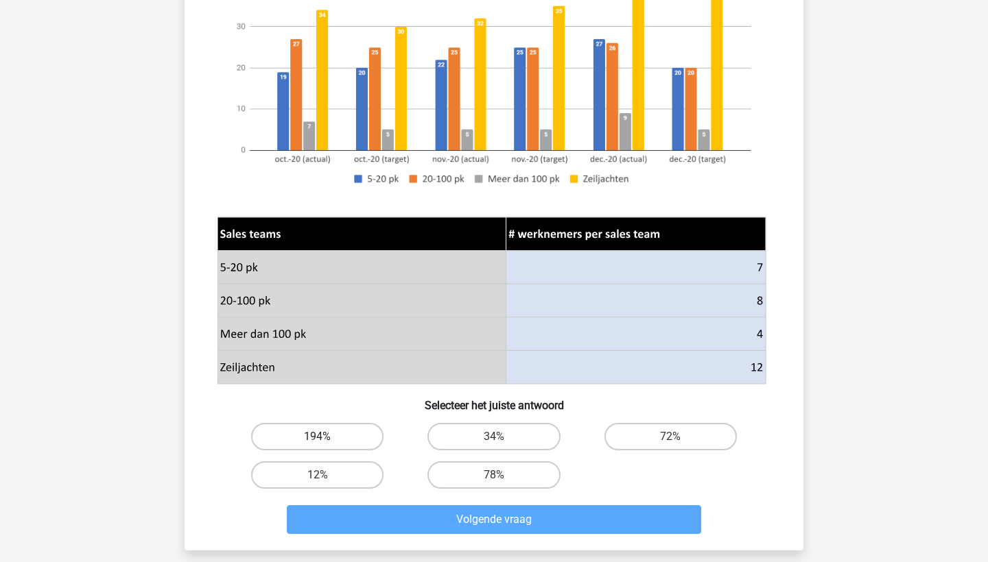
click at [334, 437] on label "194%" at bounding box center [317, 436] width 132 height 27
click at [327, 437] on input "194%" at bounding box center [322, 441] width 9 height 9
radio input "true"
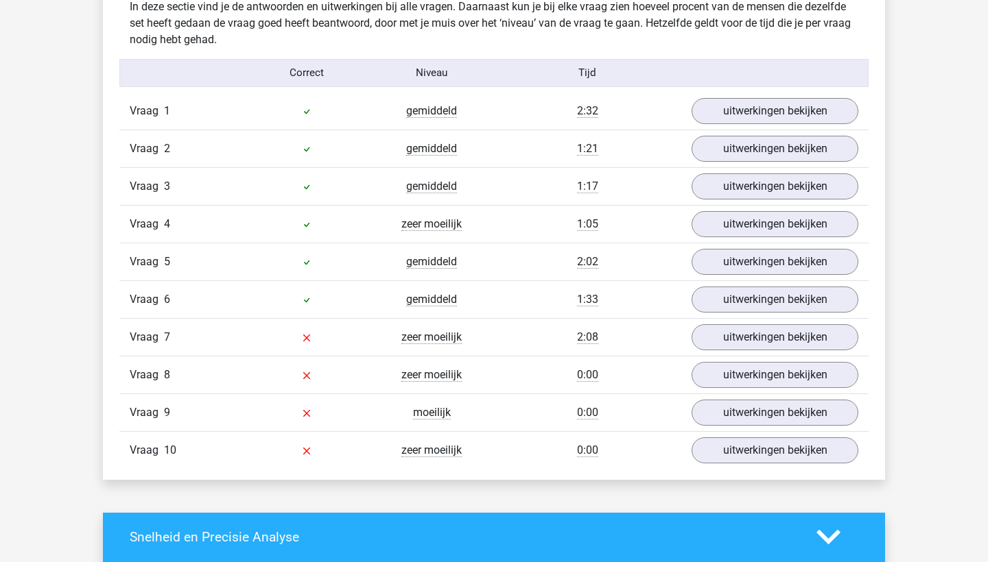
scroll to position [1093, 0]
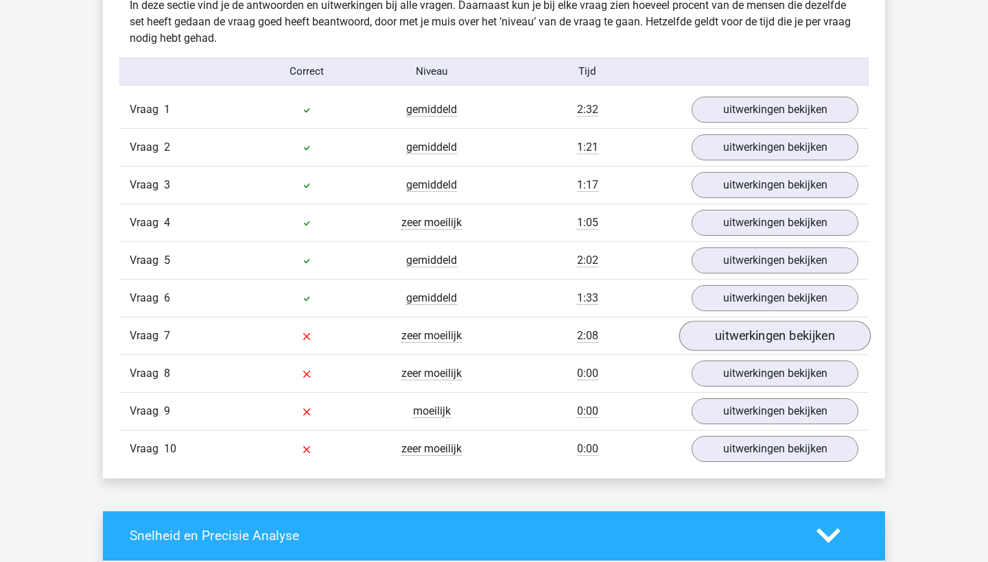
click at [732, 337] on link "uitwerkingen bekijken" at bounding box center [774, 336] width 191 height 30
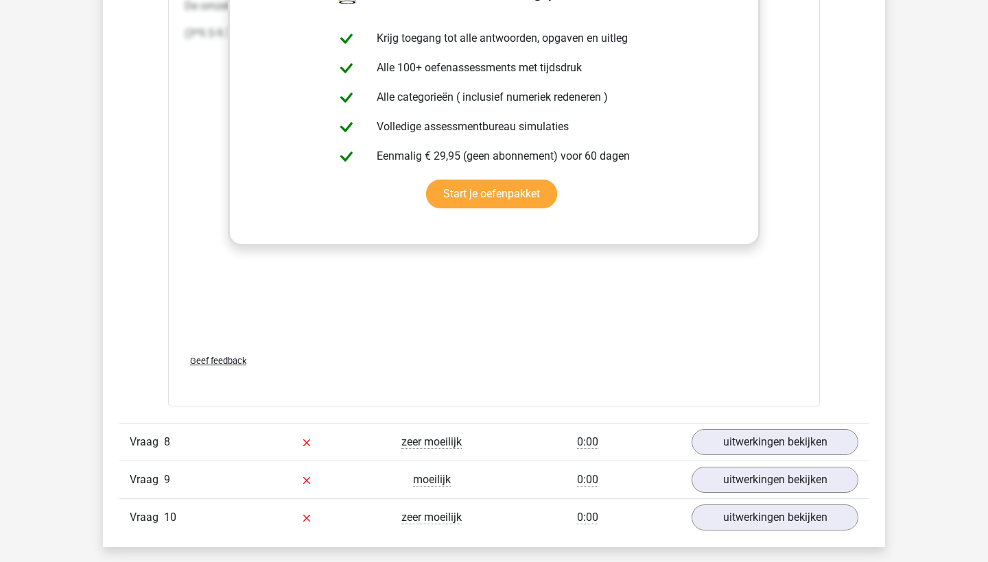
scroll to position [2362, 0]
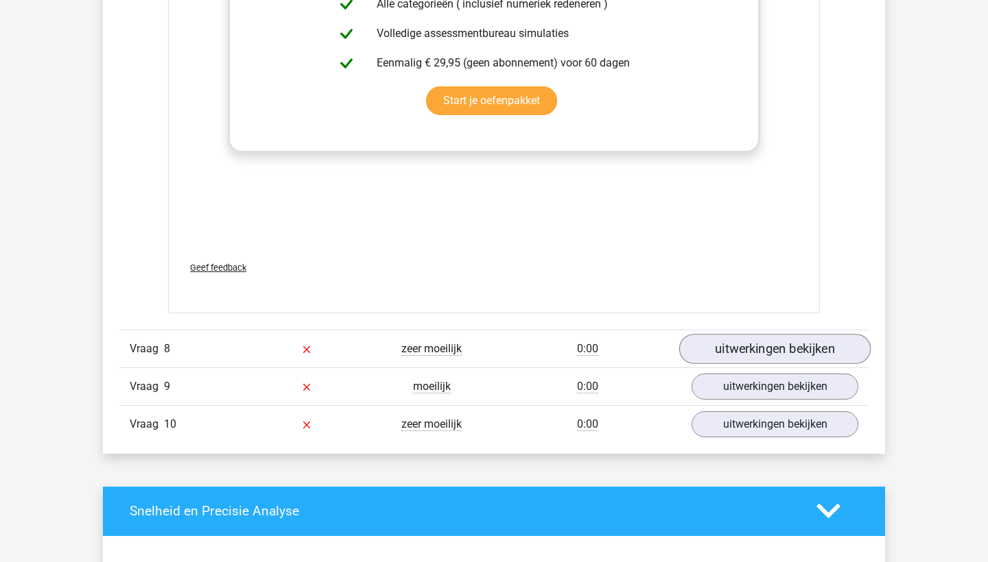
click at [750, 350] on link "uitwerkingen bekijken" at bounding box center [774, 349] width 191 height 30
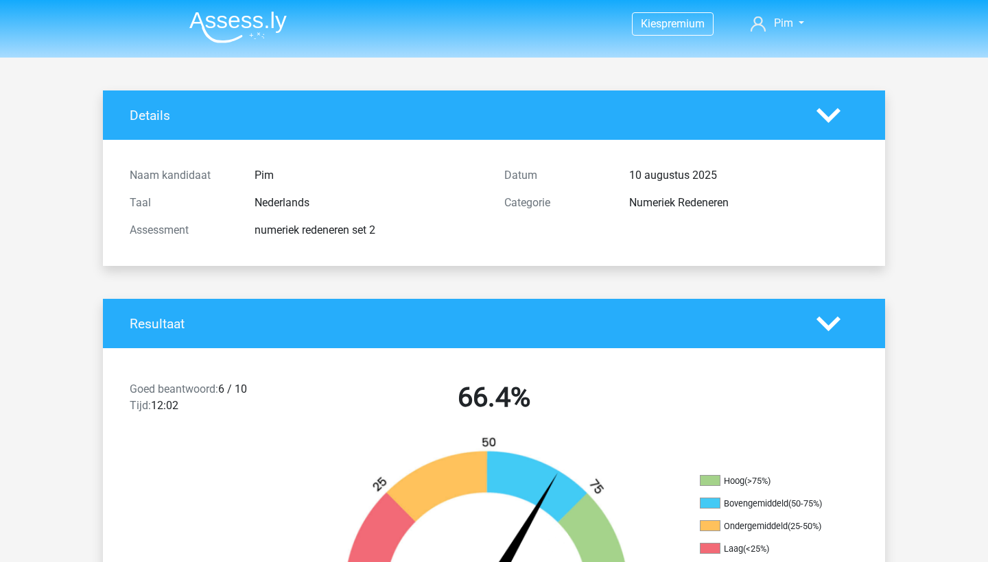
scroll to position [0, 0]
click at [237, 34] on img at bounding box center [237, 27] width 97 height 32
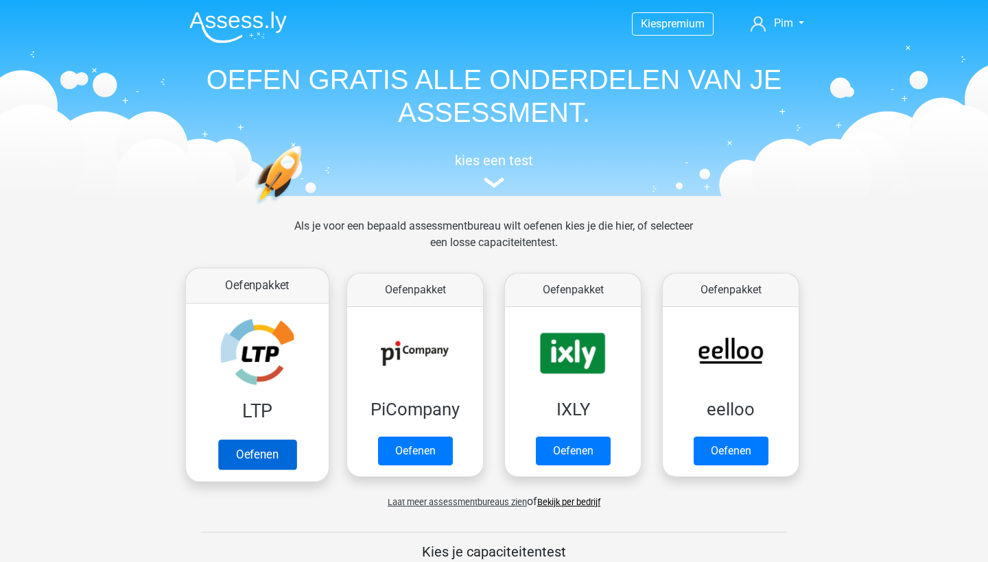
click at [276, 451] on link "Oefenen" at bounding box center [257, 455] width 78 height 30
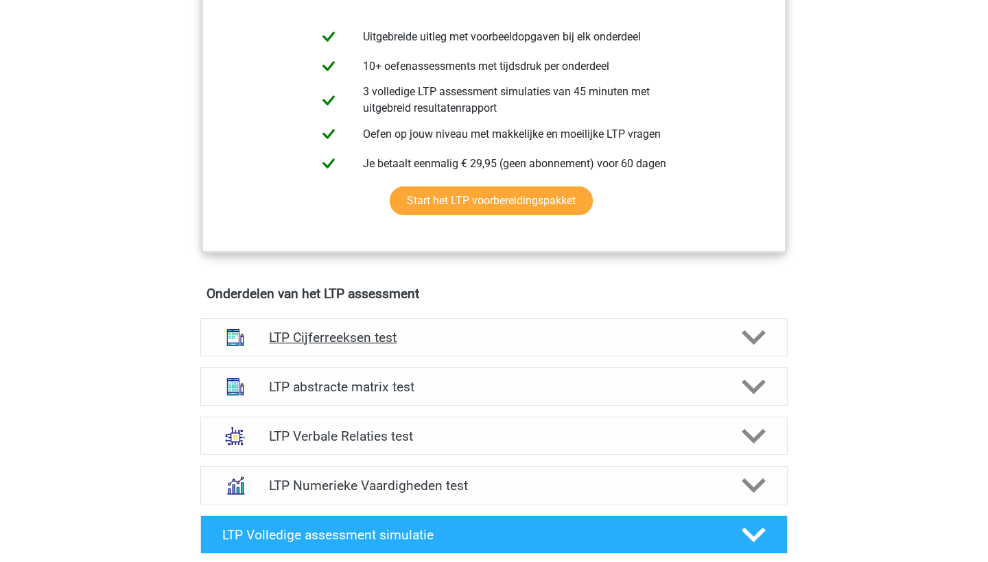
scroll to position [612, 0]
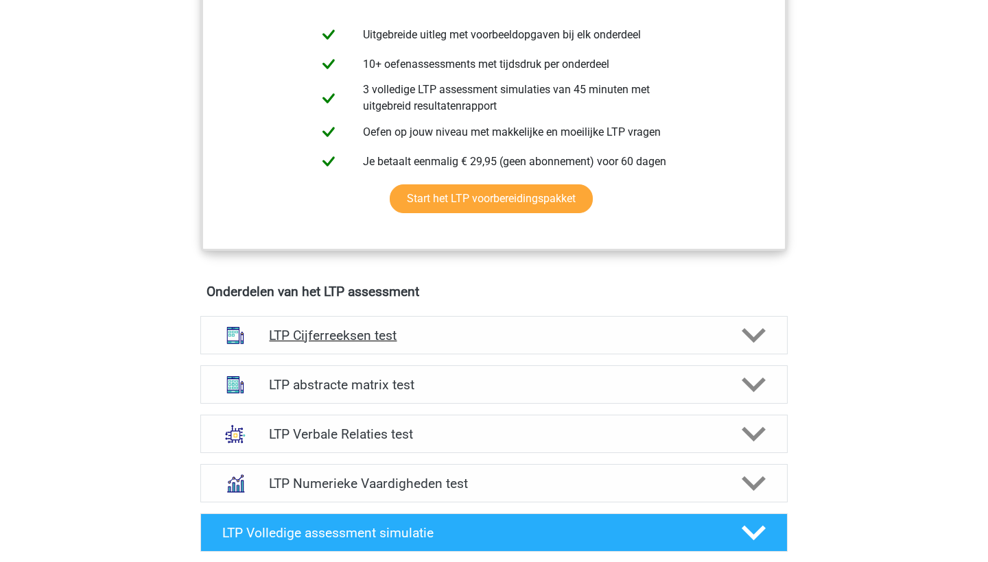
click at [318, 335] on h4 "LTP Cijferreeksen test" at bounding box center [493, 336] width 449 height 16
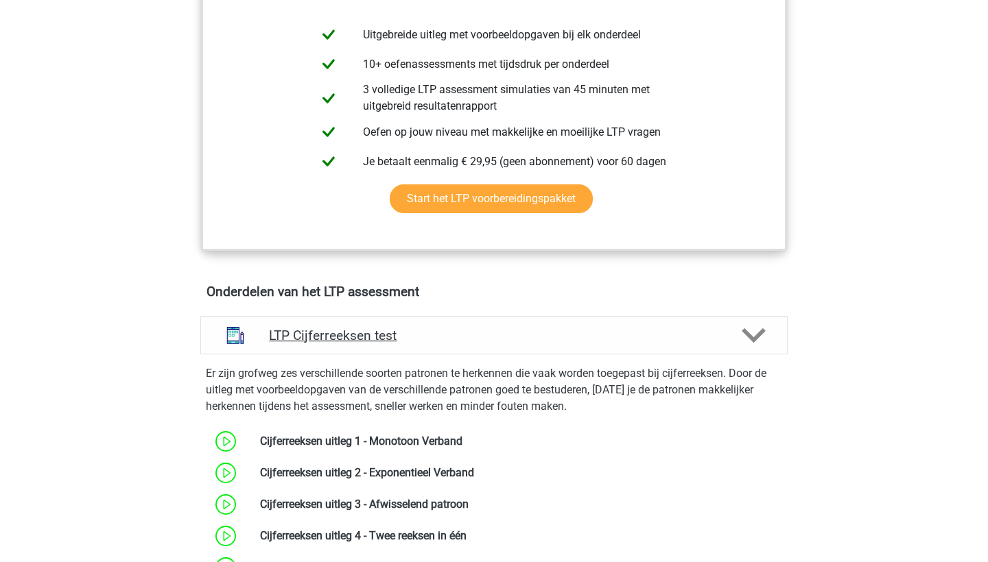
click at [318, 335] on h4 "LTP Cijferreeksen test" at bounding box center [493, 336] width 449 height 16
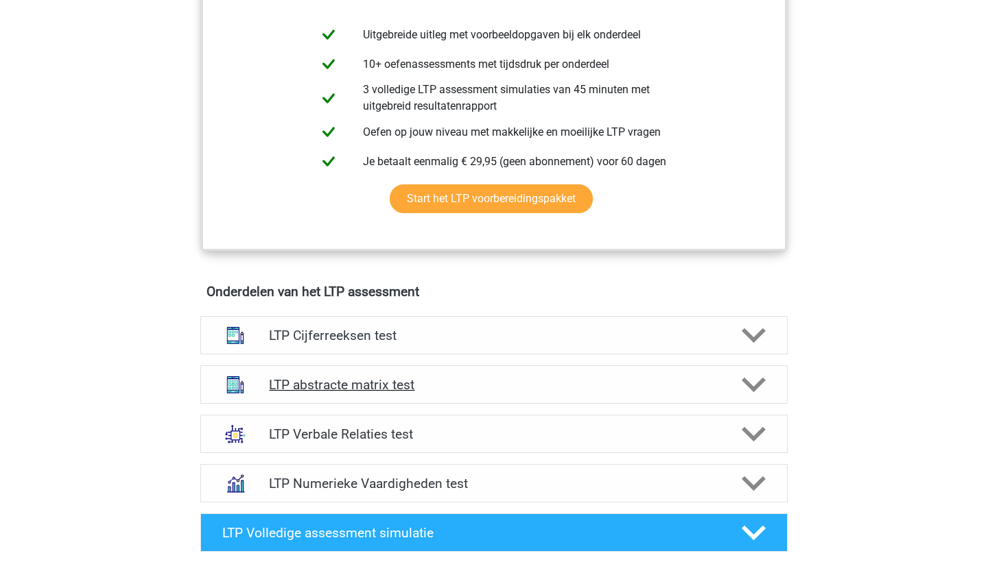
click at [339, 391] on h4 "LTP abstracte matrix test" at bounding box center [493, 385] width 449 height 16
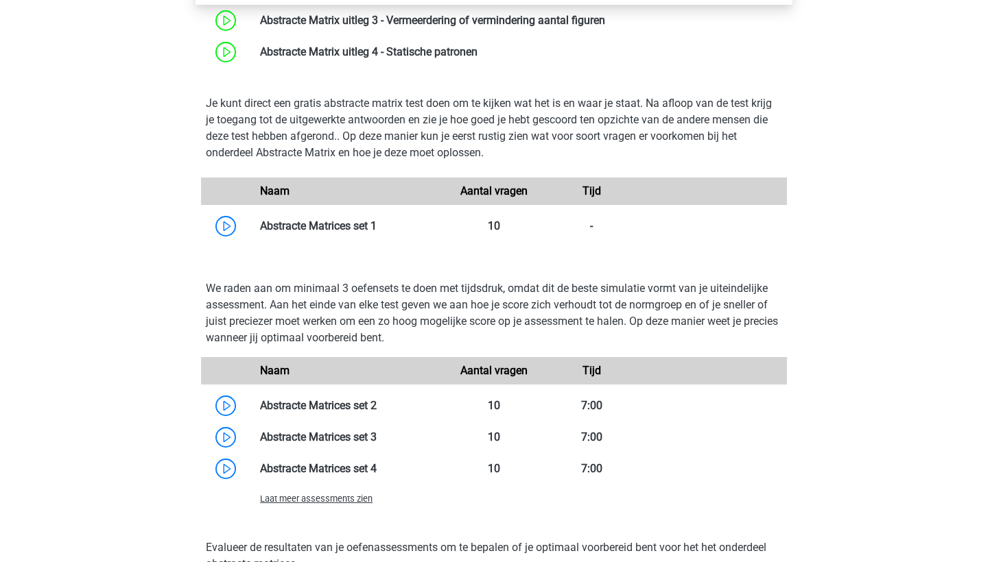
scroll to position [1249, 0]
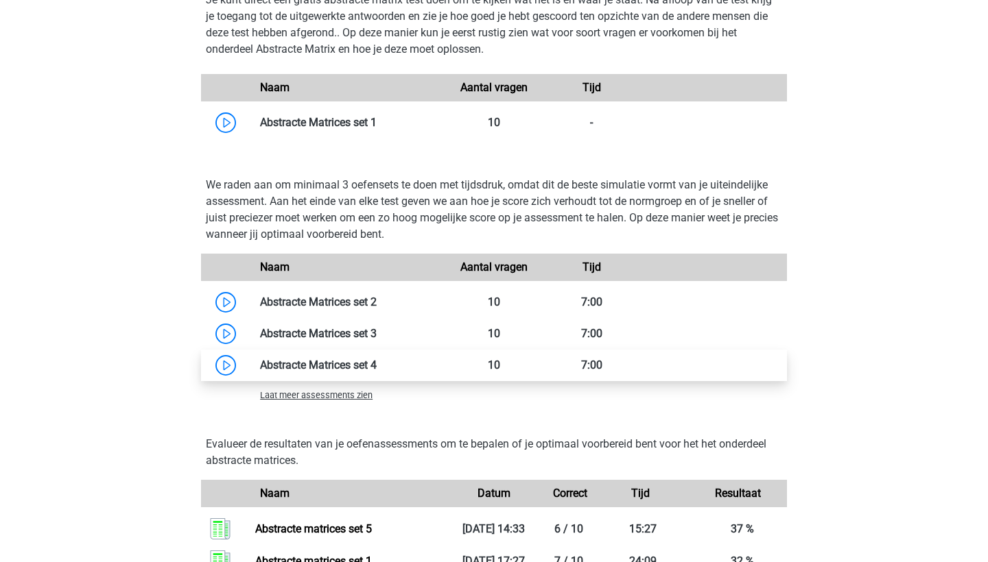
click at [377, 370] on link at bounding box center [377, 365] width 0 height 13
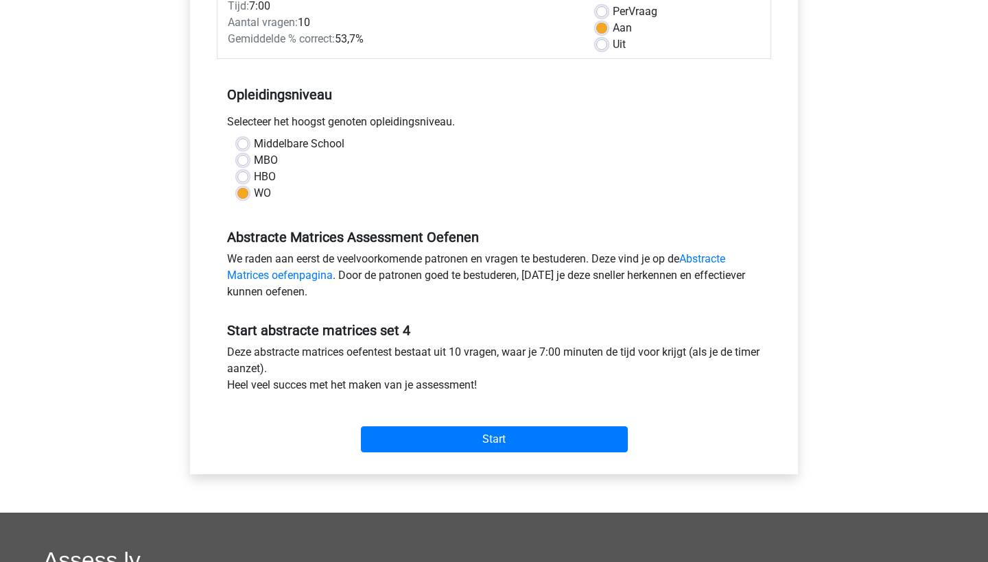
scroll to position [215, 0]
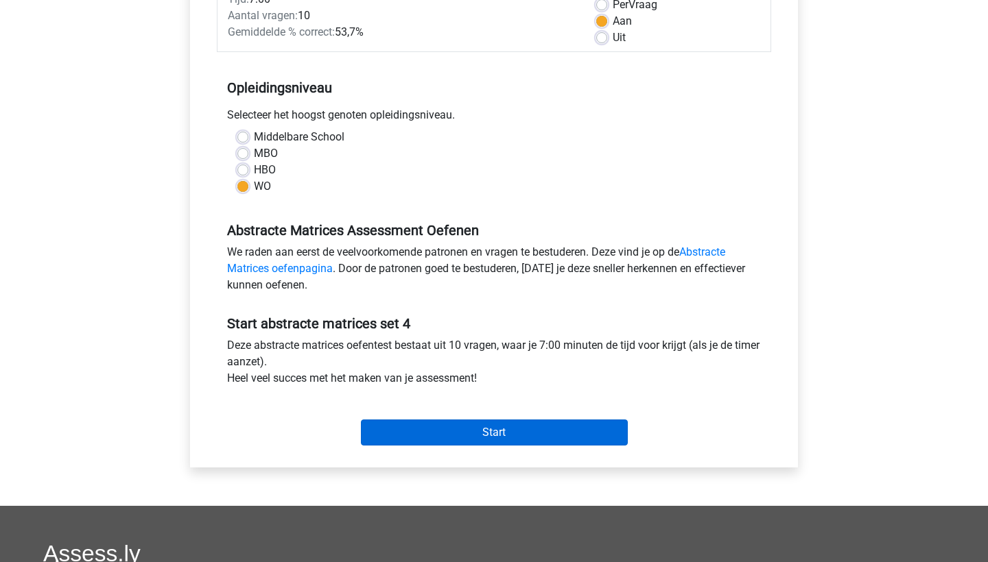
click at [420, 423] on input "Start" at bounding box center [494, 433] width 267 height 26
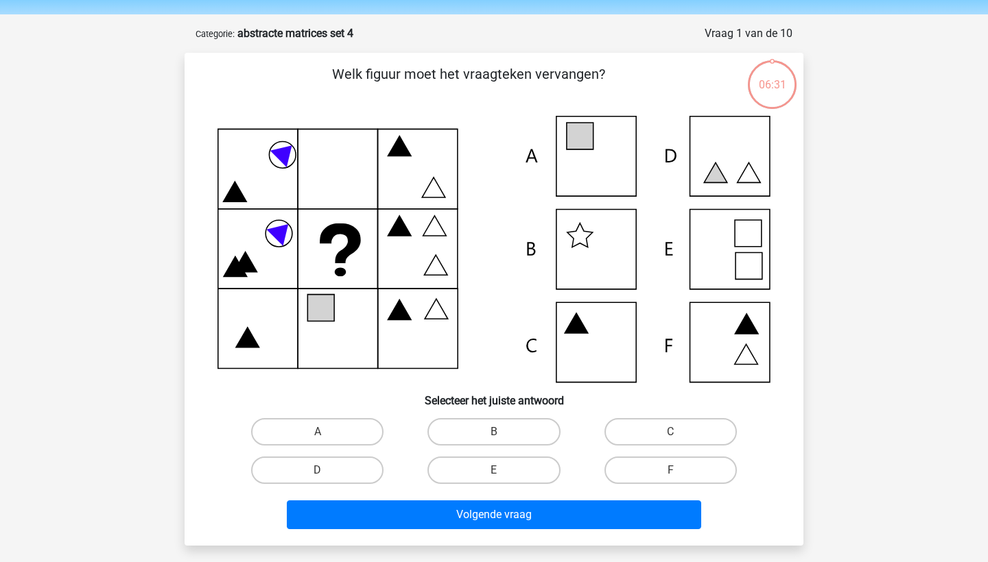
scroll to position [43, 0]
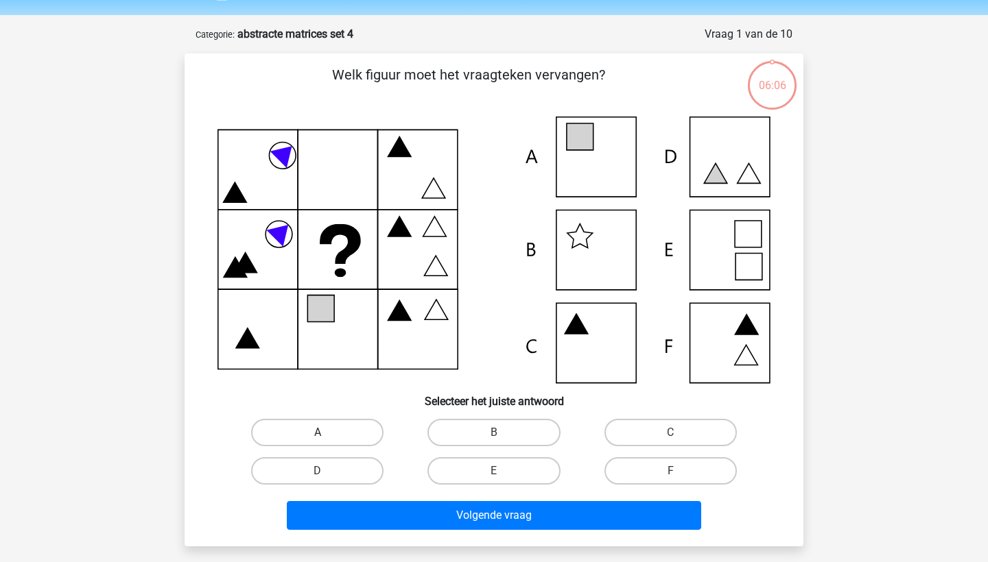
click at [331, 441] on label "A" at bounding box center [317, 432] width 132 height 27
click at [327, 441] on input "A" at bounding box center [322, 437] width 9 height 9
radio input "true"
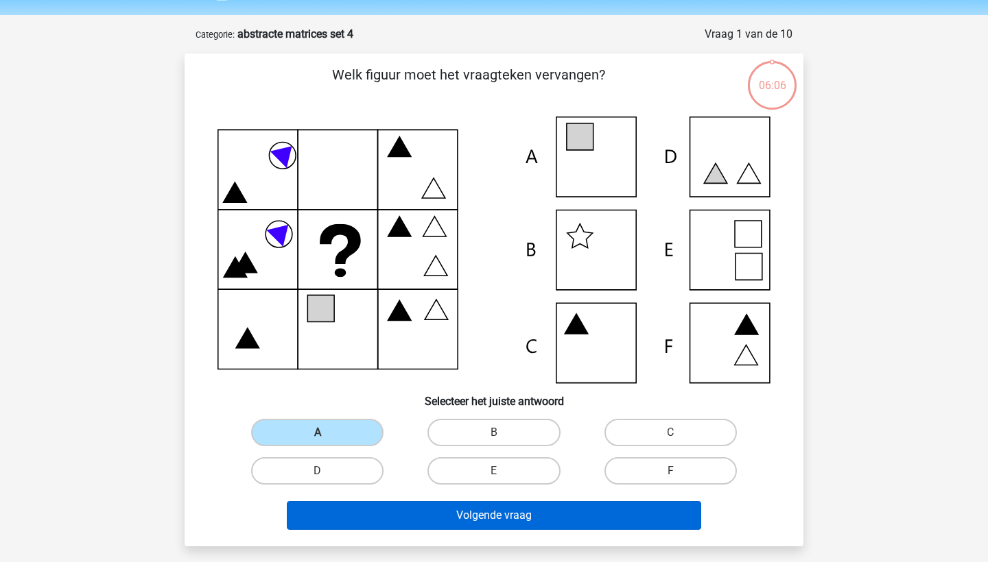
click at [352, 519] on button "Volgende vraag" at bounding box center [494, 515] width 415 height 29
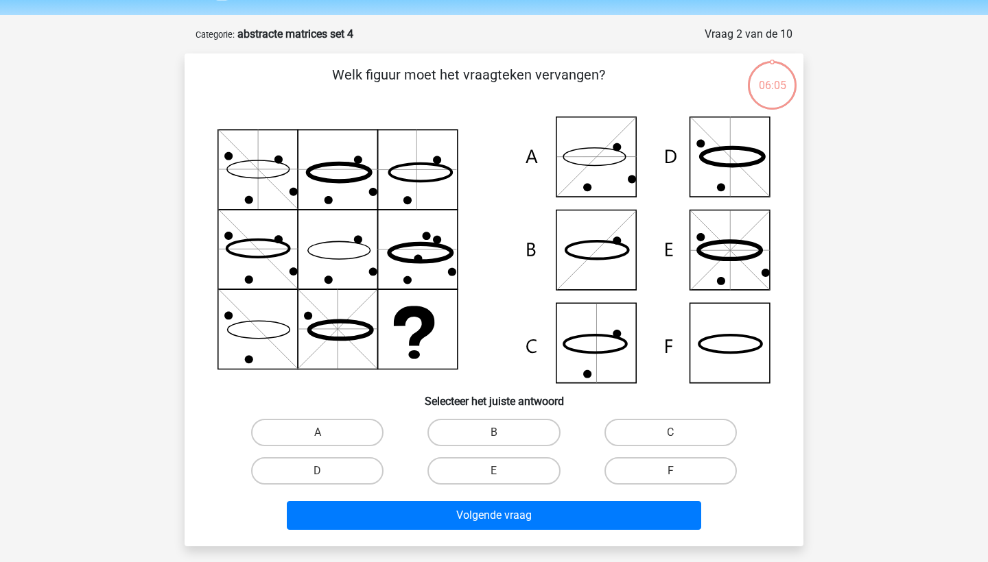
scroll to position [69, 0]
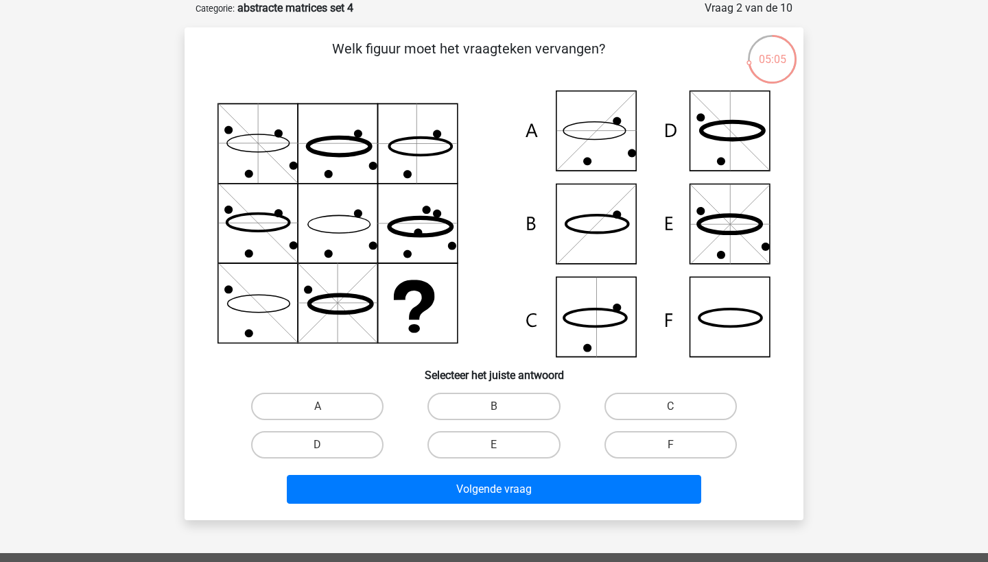
click at [675, 429] on div "F" at bounding box center [670, 445] width 176 height 38
click at [675, 437] on label "F" at bounding box center [670, 444] width 132 height 27
click at [675, 445] on input "F" at bounding box center [674, 449] width 9 height 9
radio input "true"
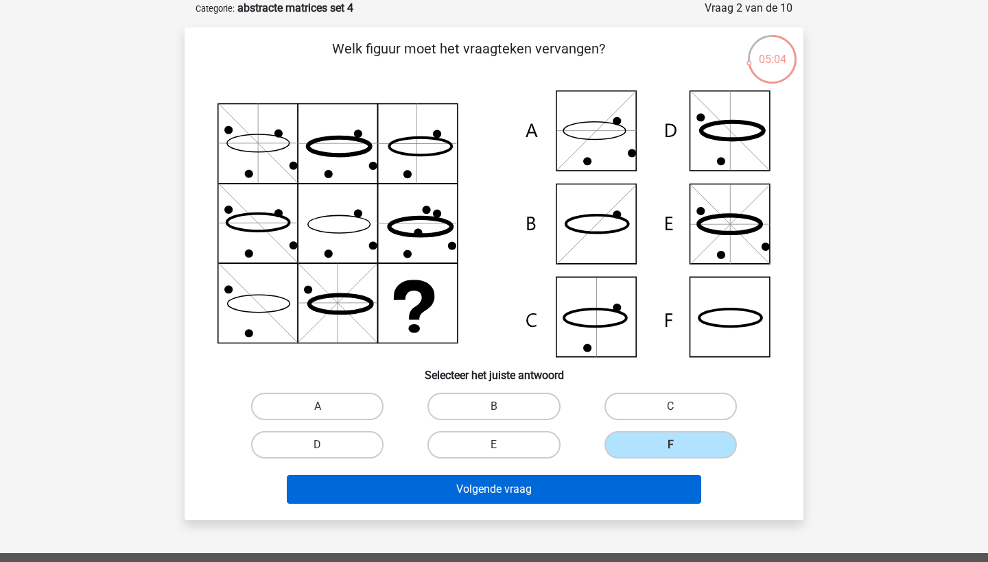
click at [663, 488] on button "Volgende vraag" at bounding box center [494, 489] width 415 height 29
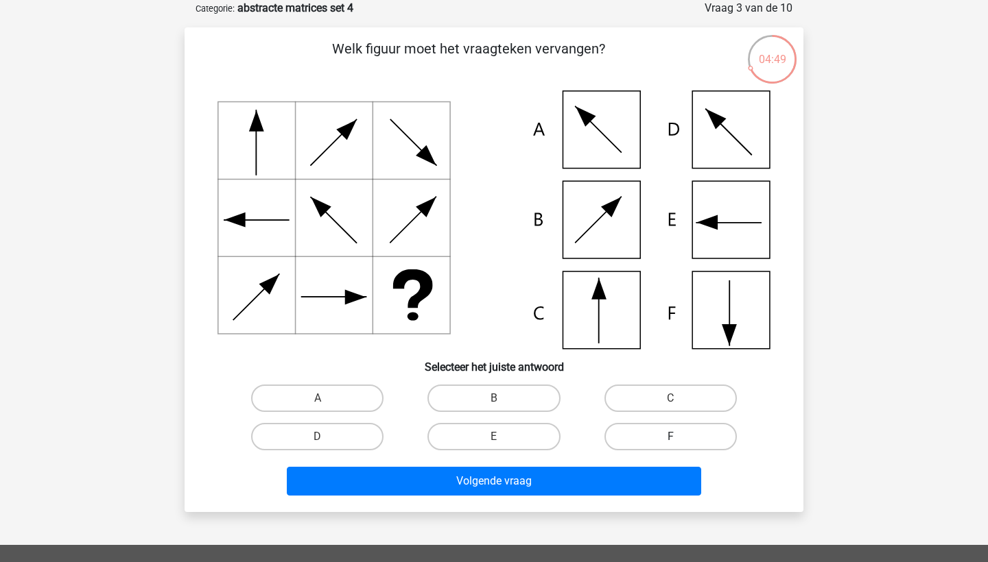
click at [697, 431] on label "F" at bounding box center [670, 436] width 132 height 27
click at [679, 437] on input "F" at bounding box center [674, 441] width 9 height 9
radio input "true"
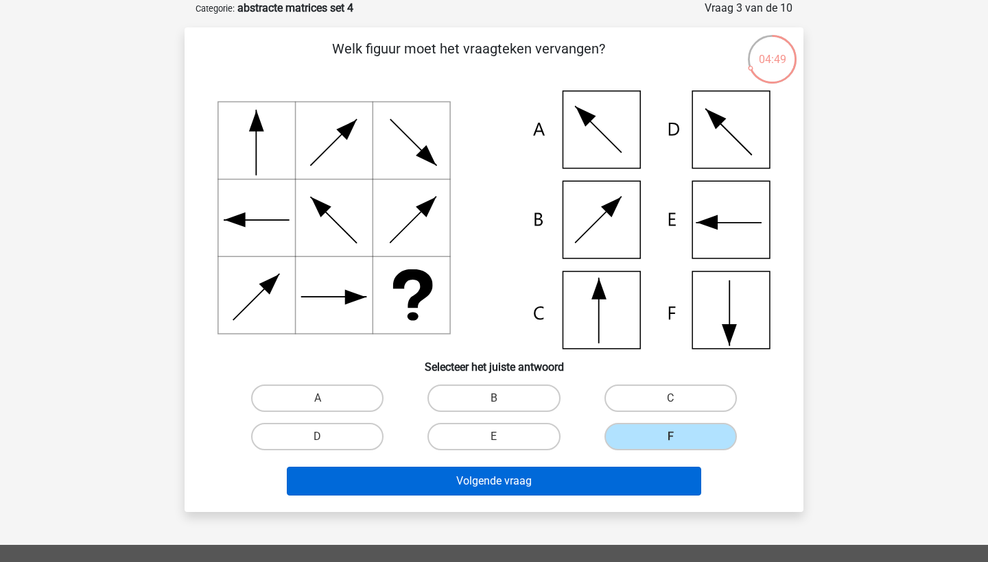
click at [653, 474] on button "Volgende vraag" at bounding box center [494, 481] width 415 height 29
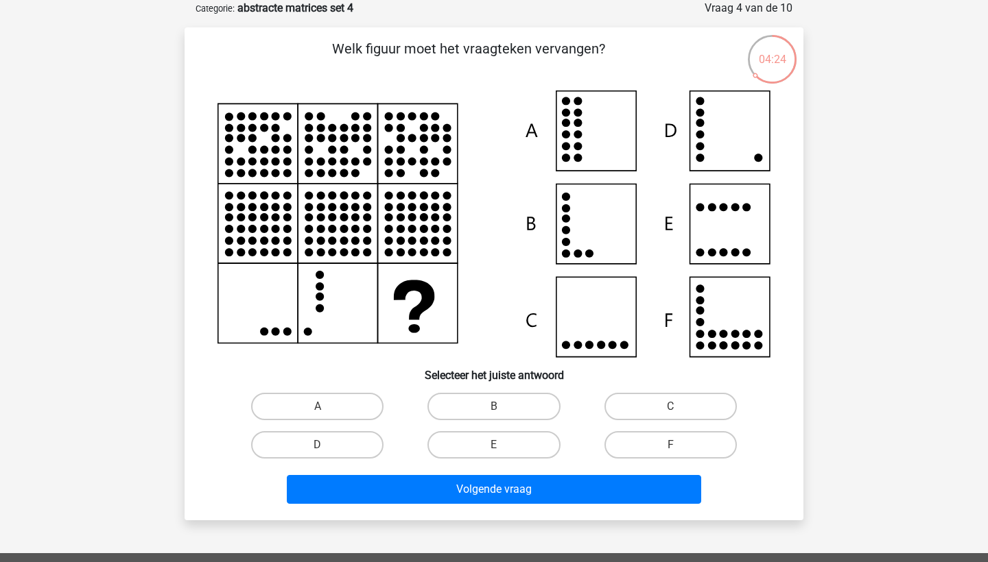
click at [324, 445] on input "D" at bounding box center [322, 449] width 9 height 9
radio input "true"
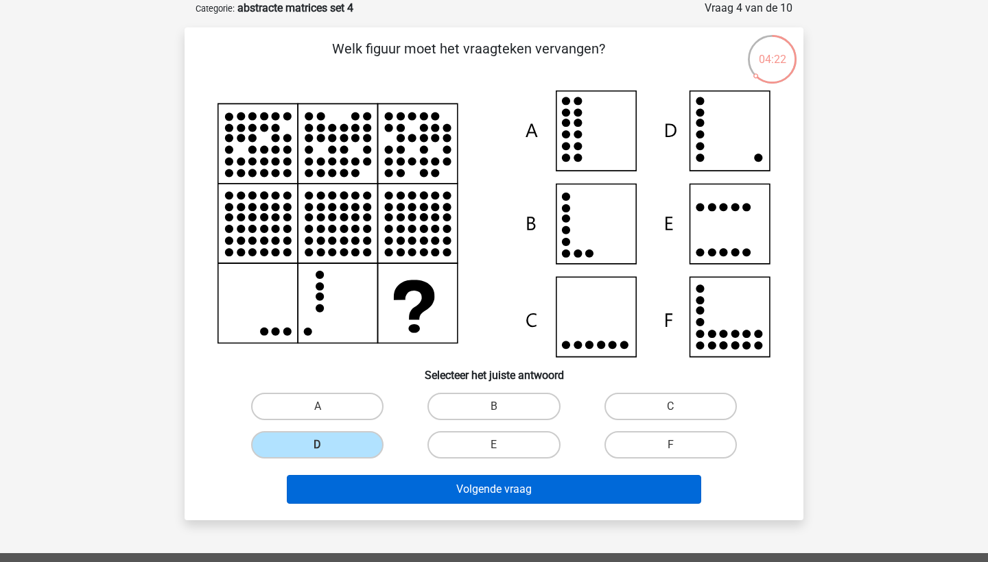
click at [381, 490] on button "Volgende vraag" at bounding box center [494, 489] width 415 height 29
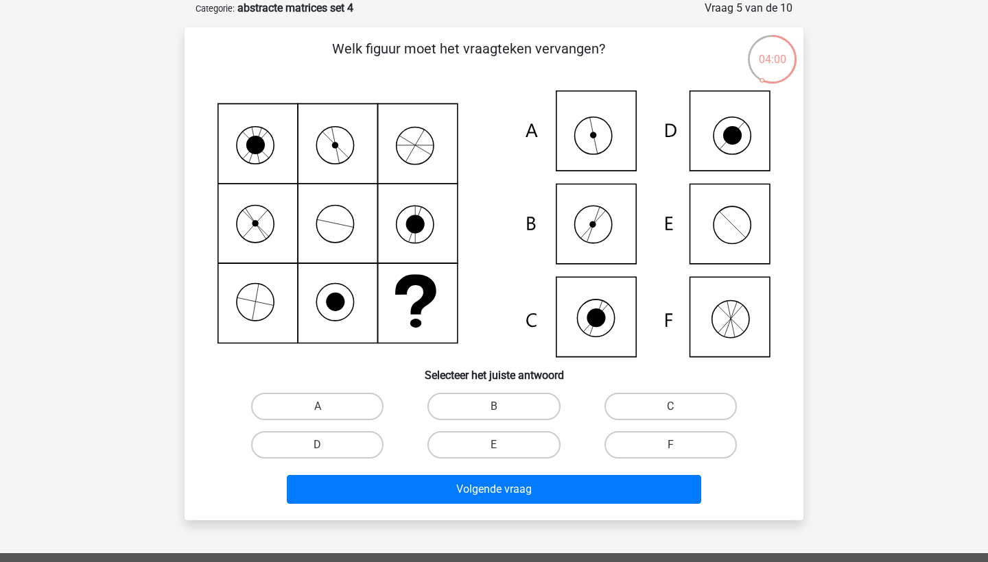
click at [318, 407] on input "A" at bounding box center [322, 411] width 9 height 9
radio input "true"
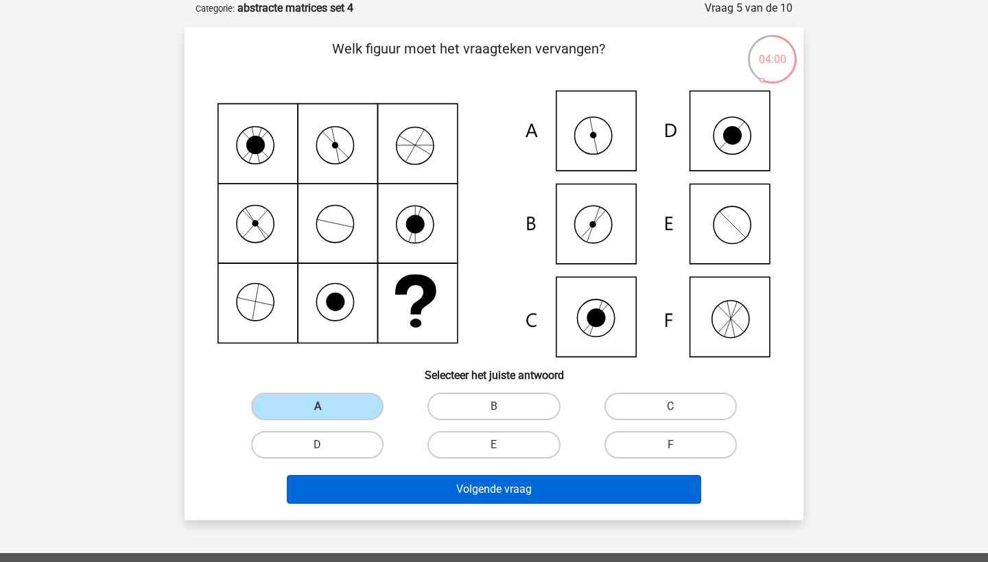
click at [355, 484] on button "Volgende vraag" at bounding box center [494, 489] width 415 height 29
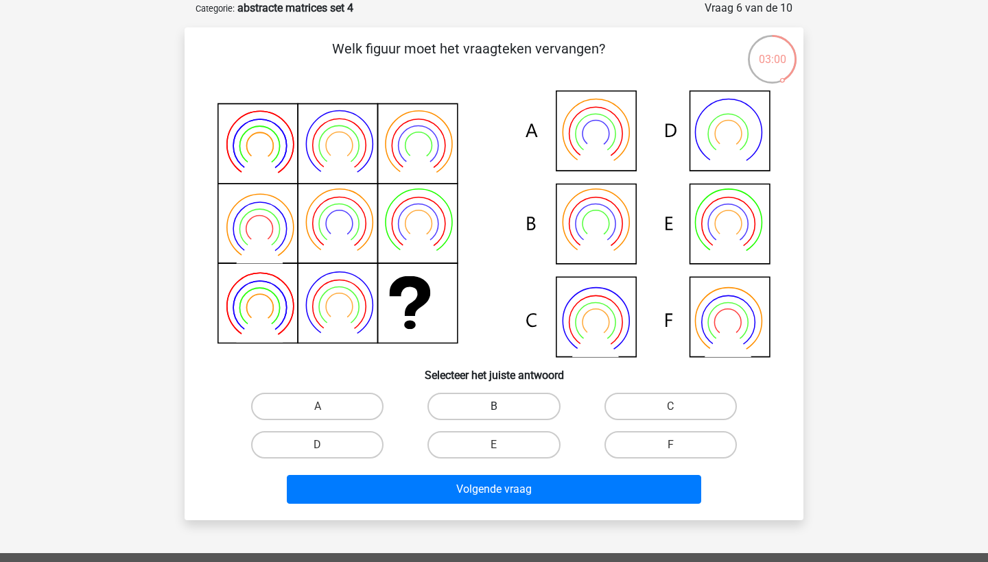
click at [483, 407] on label "B" at bounding box center [493, 406] width 132 height 27
click at [494, 407] on input "B" at bounding box center [498, 411] width 9 height 9
radio input "true"
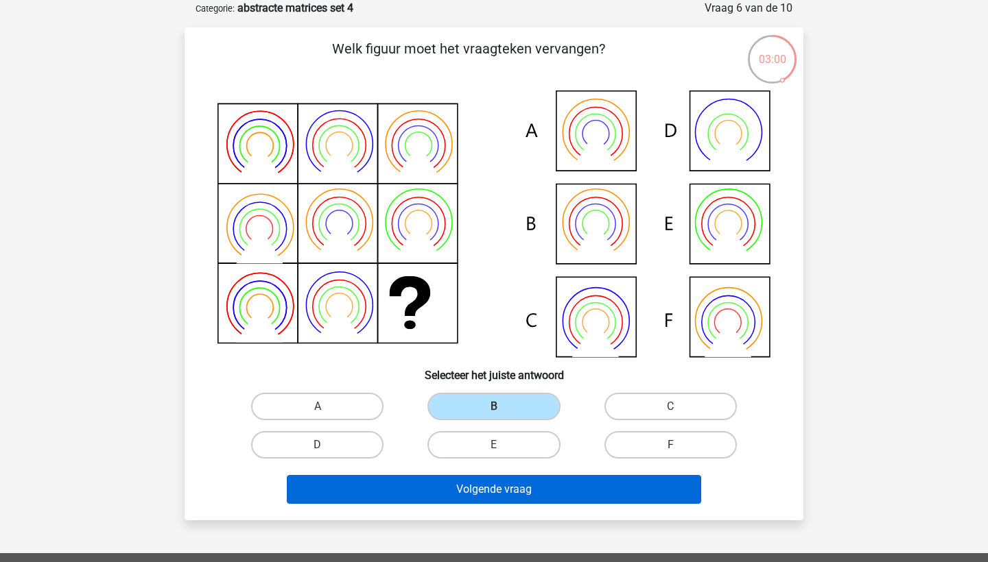
click at [482, 499] on button "Volgende vraag" at bounding box center [494, 489] width 415 height 29
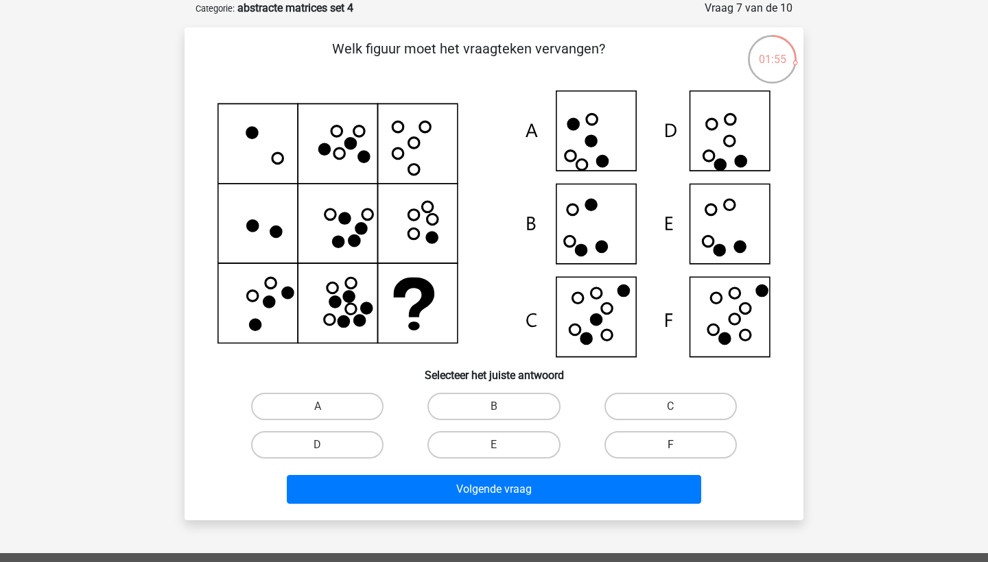
click at [652, 436] on label "F" at bounding box center [670, 444] width 132 height 27
click at [670, 445] on input "F" at bounding box center [674, 449] width 9 height 9
radio input "true"
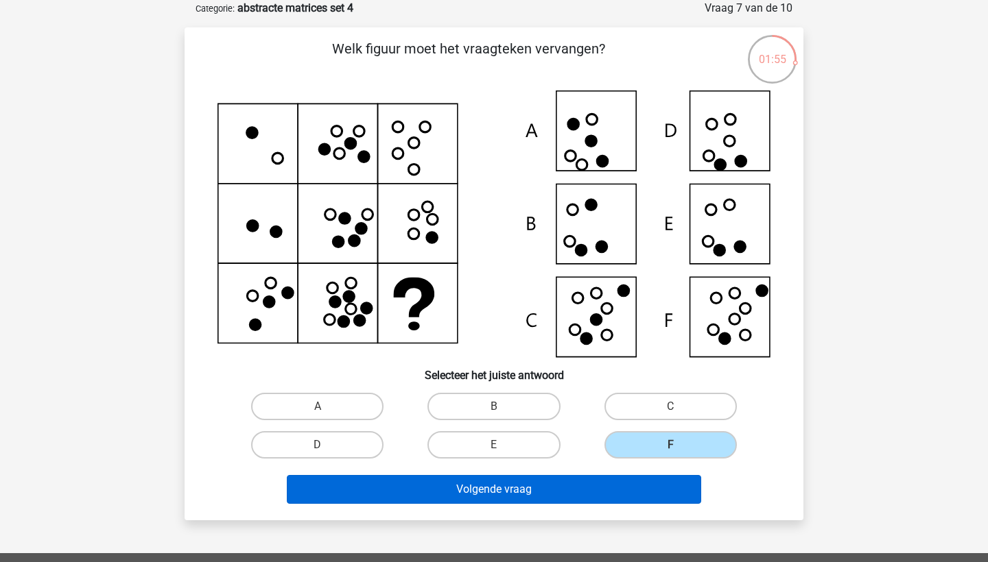
click at [648, 499] on button "Volgende vraag" at bounding box center [494, 489] width 415 height 29
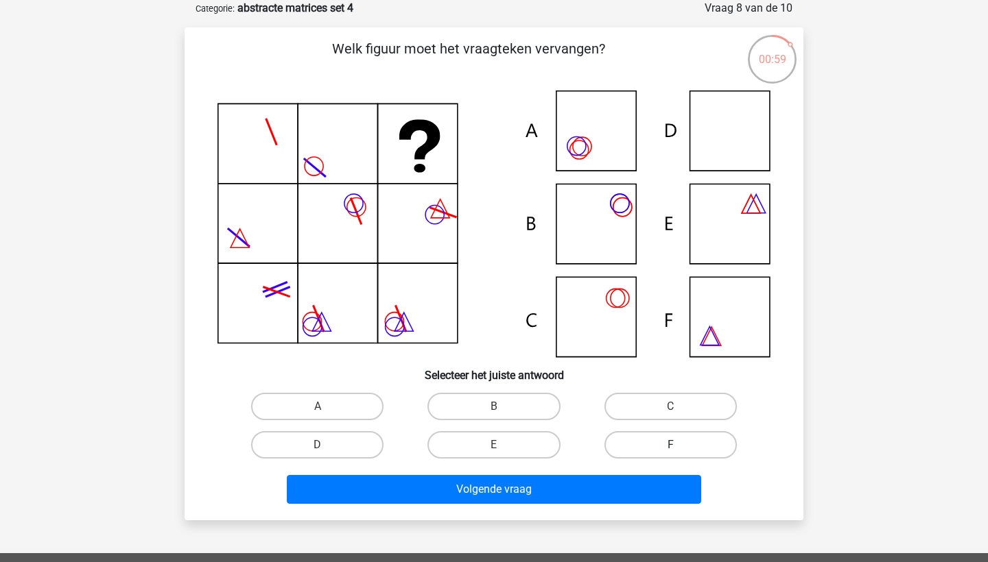
click at [663, 442] on label "F" at bounding box center [670, 444] width 132 height 27
click at [670, 445] on input "F" at bounding box center [674, 449] width 9 height 9
radio input "true"
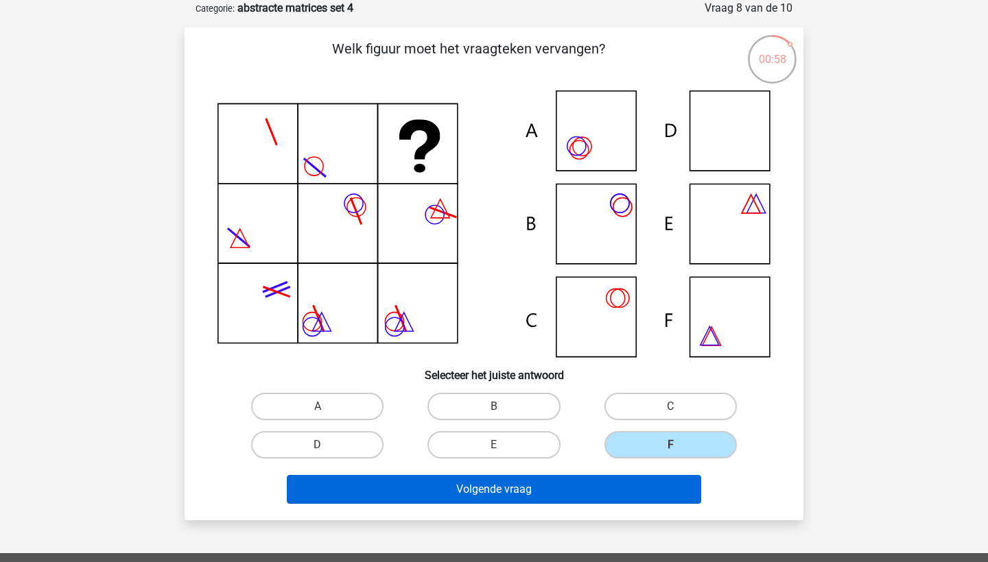
click at [661, 488] on button "Volgende vraag" at bounding box center [494, 489] width 415 height 29
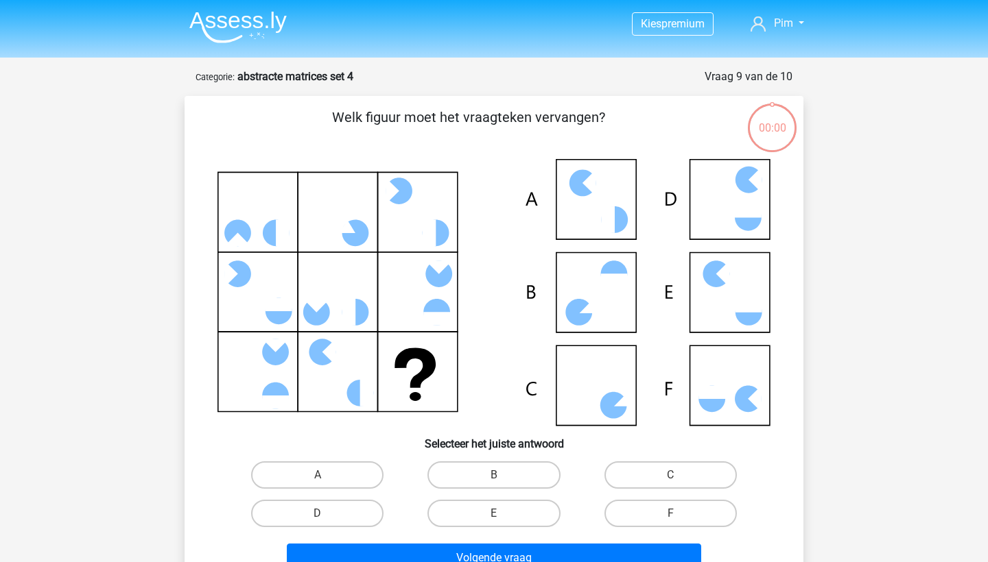
scroll to position [69, 0]
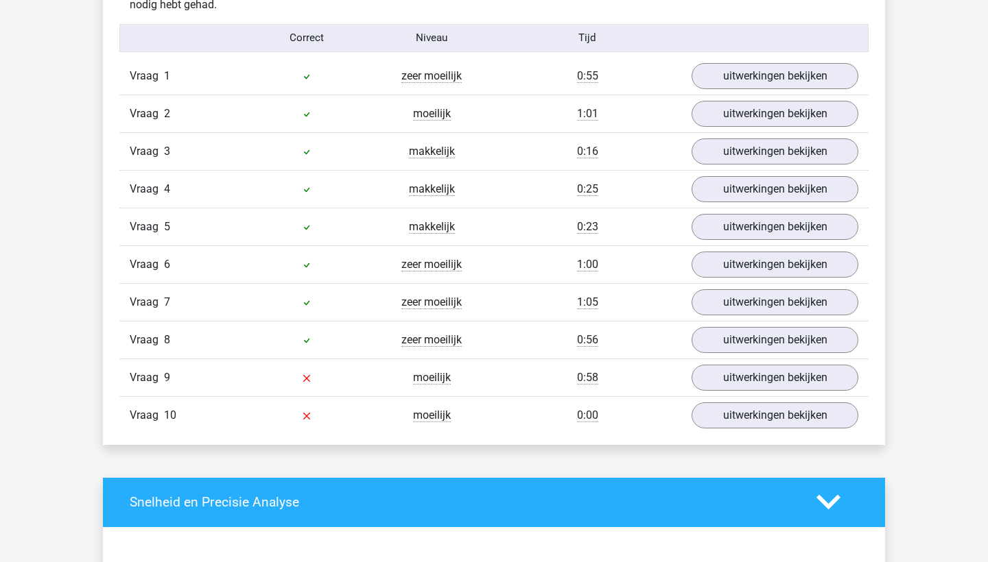
scroll to position [1126, 0]
click at [720, 371] on link "uitwerkingen bekijken" at bounding box center [774, 378] width 191 height 30
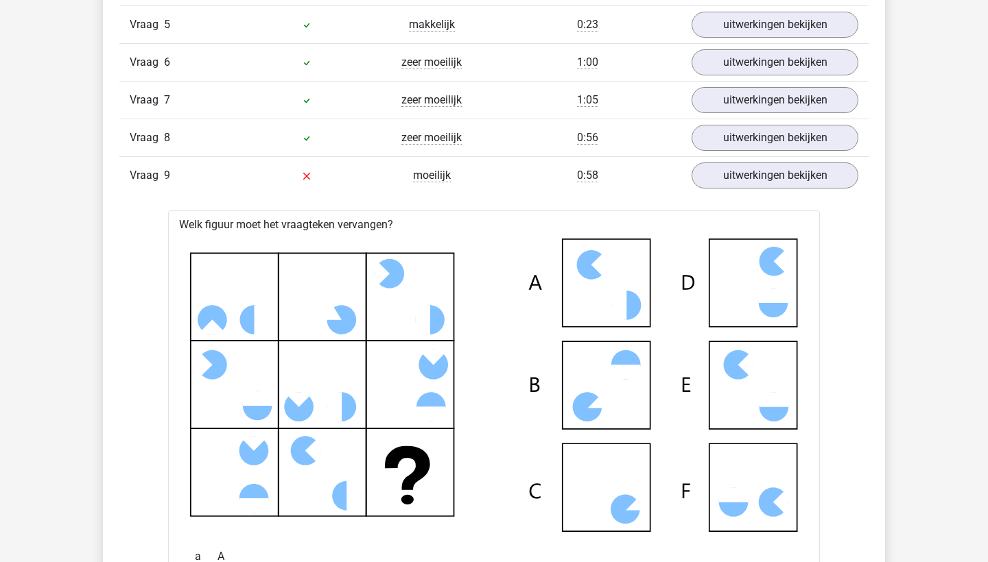
scroll to position [1324, 0]
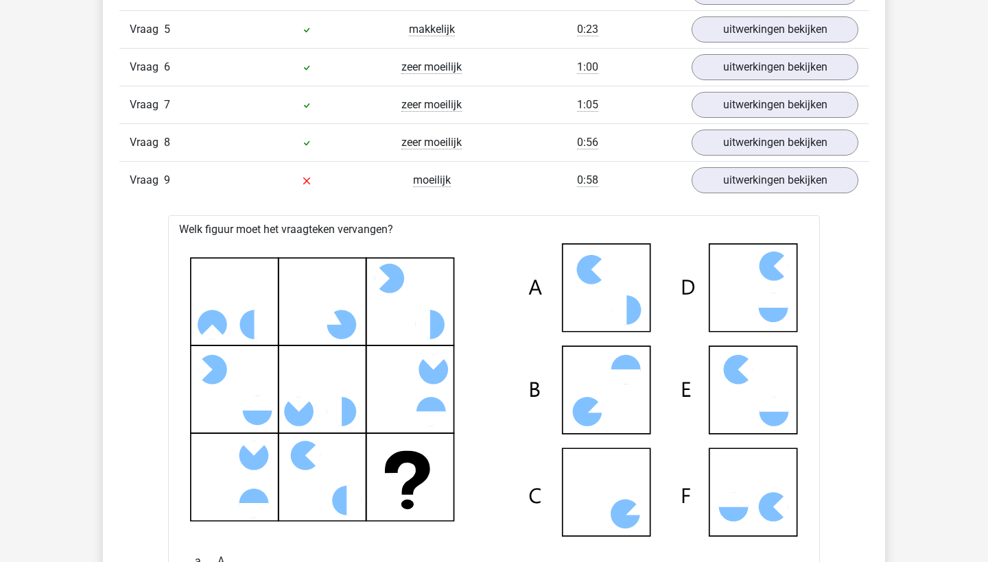
click at [768, 179] on link "uitwerkingen bekijken" at bounding box center [774, 180] width 191 height 30
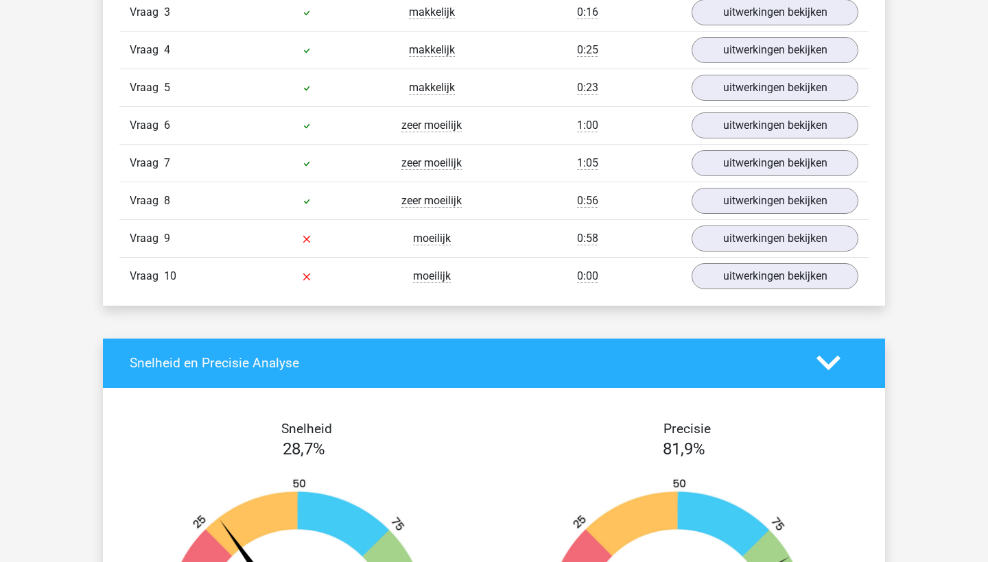
scroll to position [1062, 0]
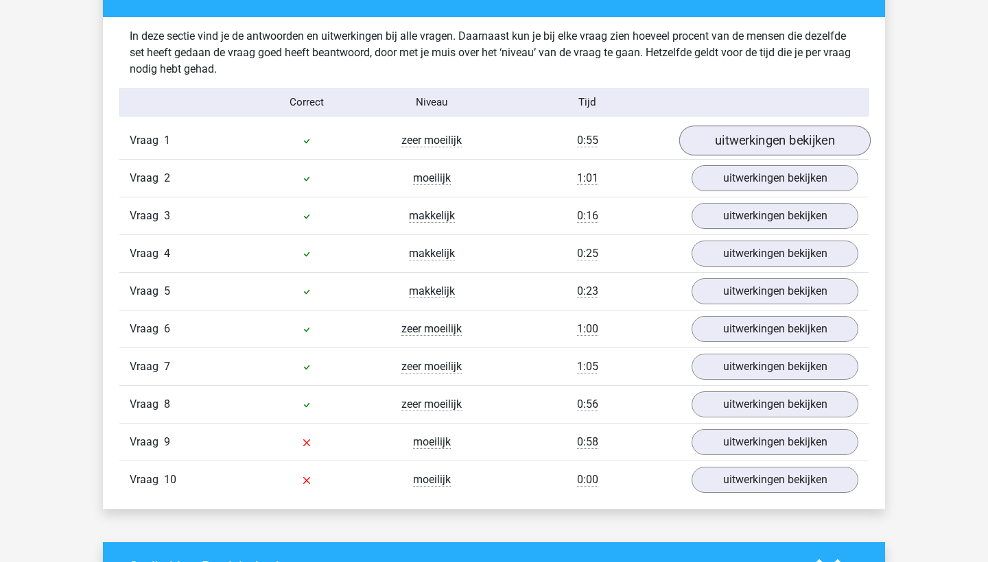
click at [743, 145] on link "uitwerkingen bekijken" at bounding box center [774, 141] width 191 height 30
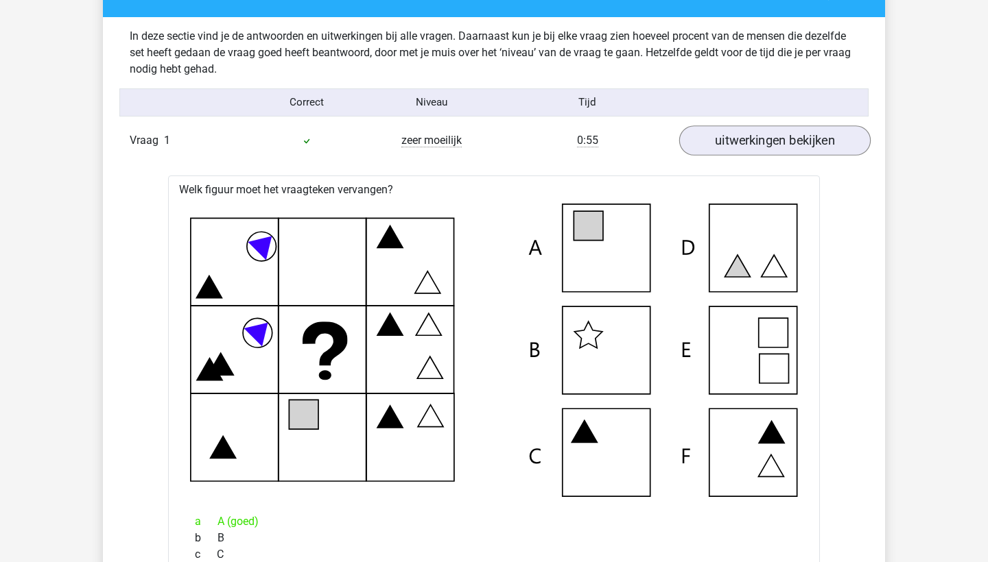
click at [743, 145] on link "uitwerkingen bekijken" at bounding box center [774, 141] width 191 height 30
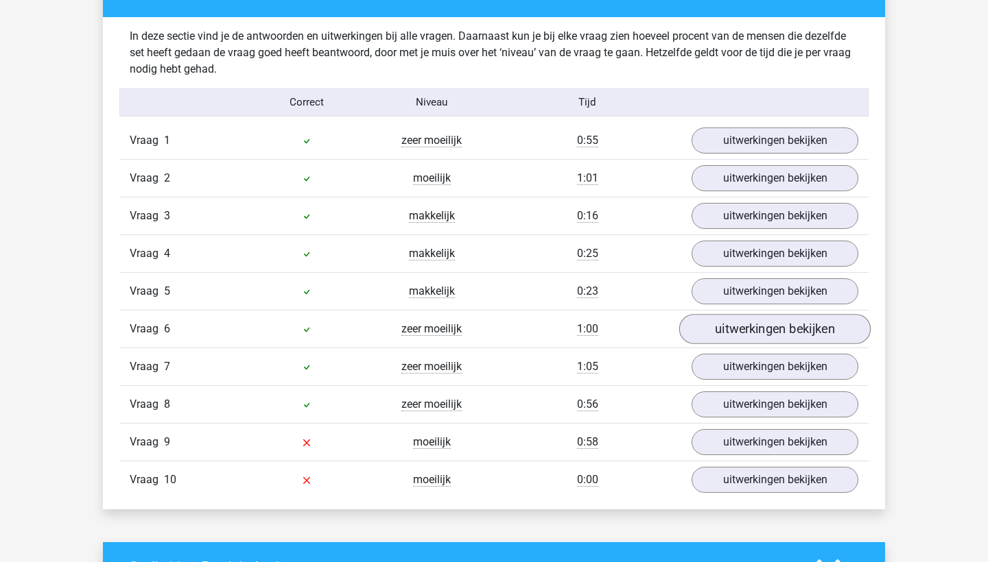
click at [736, 326] on link "uitwerkingen bekijken" at bounding box center [774, 329] width 191 height 30
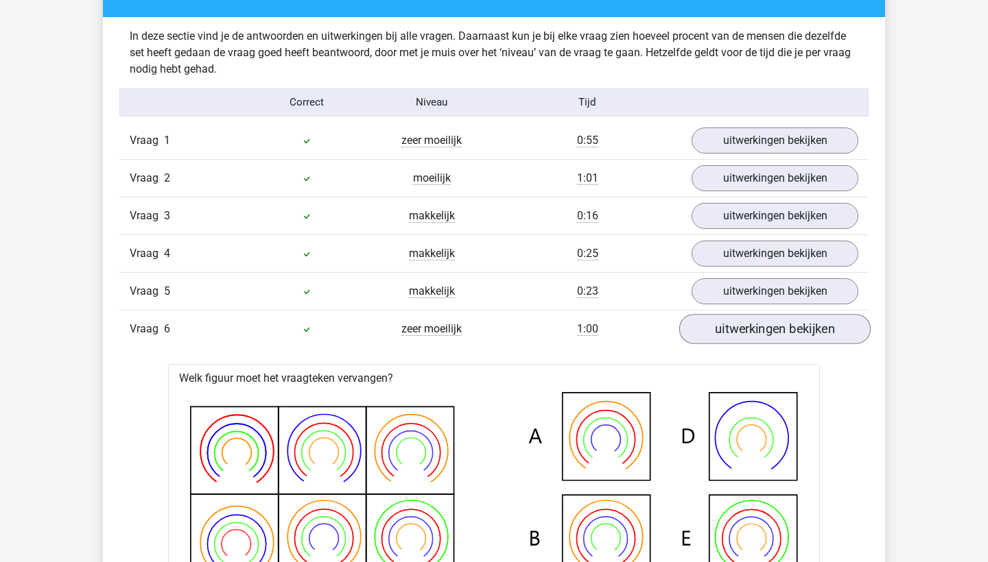
click at [739, 318] on link "uitwerkingen bekijken" at bounding box center [774, 329] width 191 height 30
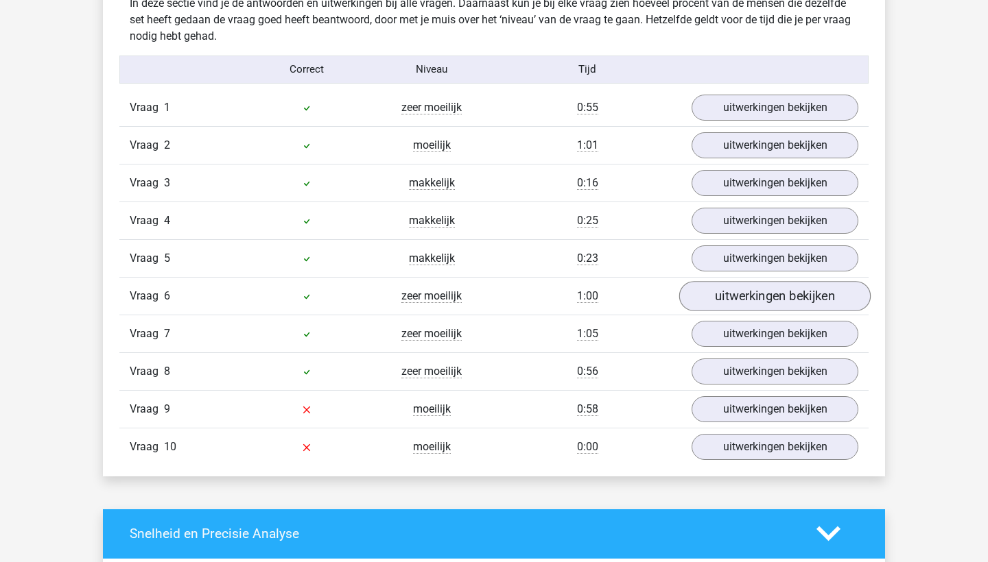
scroll to position [1096, 0]
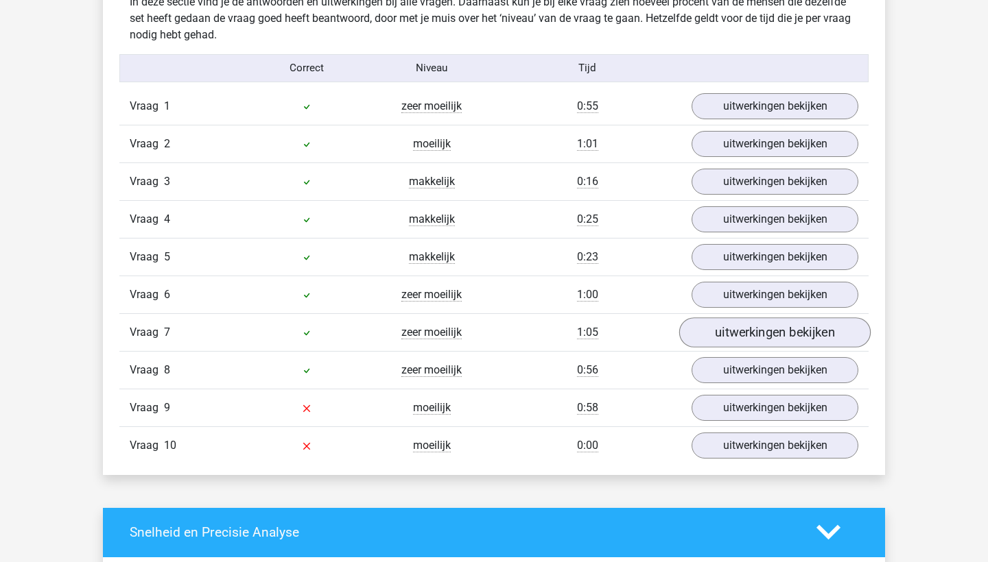
click at [744, 328] on link "uitwerkingen bekijken" at bounding box center [774, 333] width 191 height 30
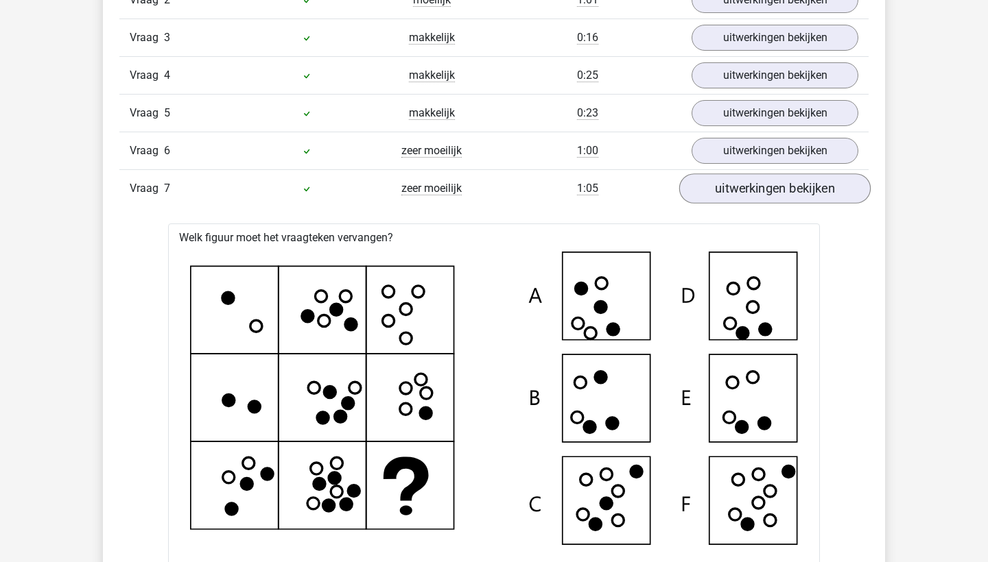
scroll to position [1246, 0]
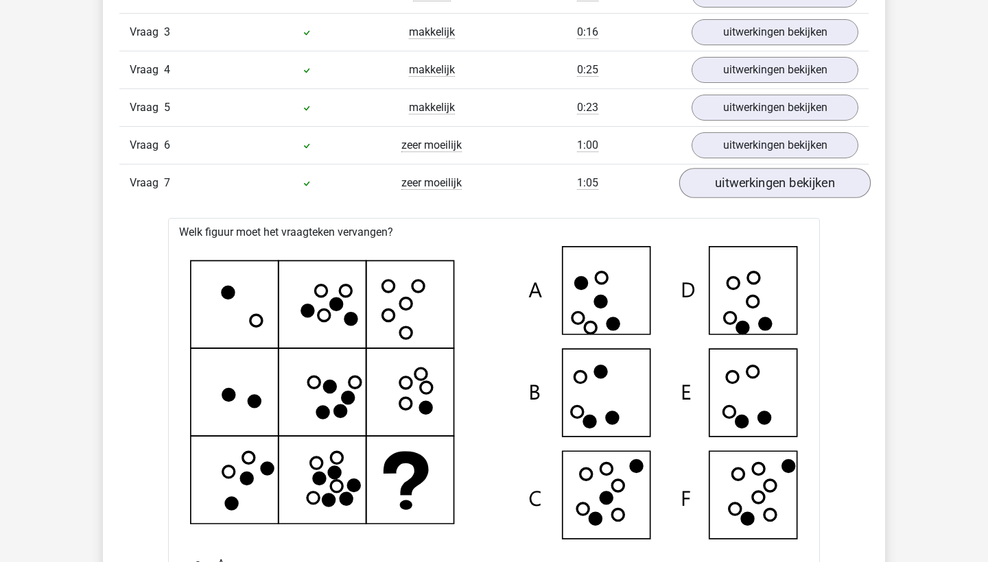
click at [781, 186] on link "uitwerkingen bekijken" at bounding box center [774, 183] width 191 height 30
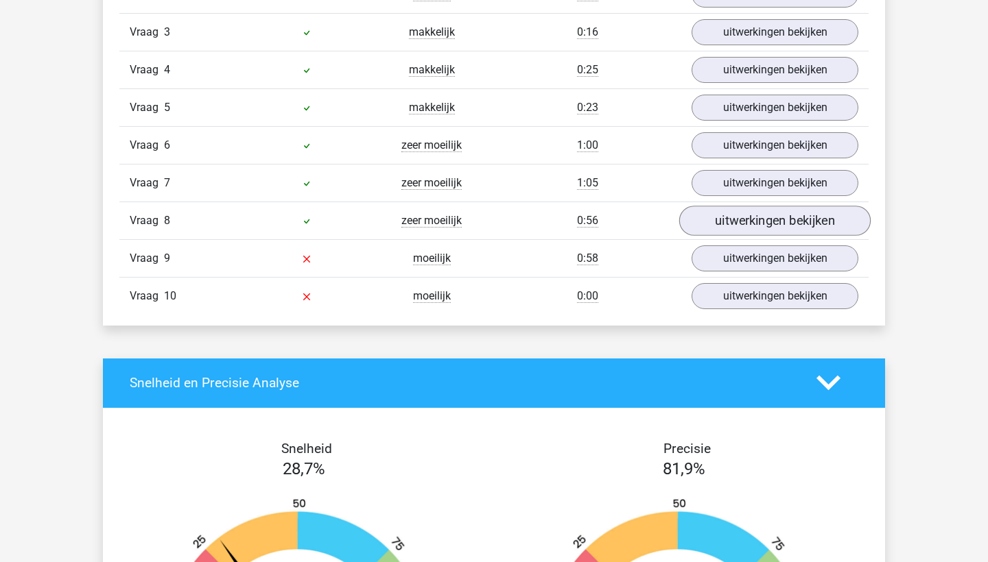
click at [790, 225] on link "uitwerkingen bekijken" at bounding box center [774, 221] width 191 height 30
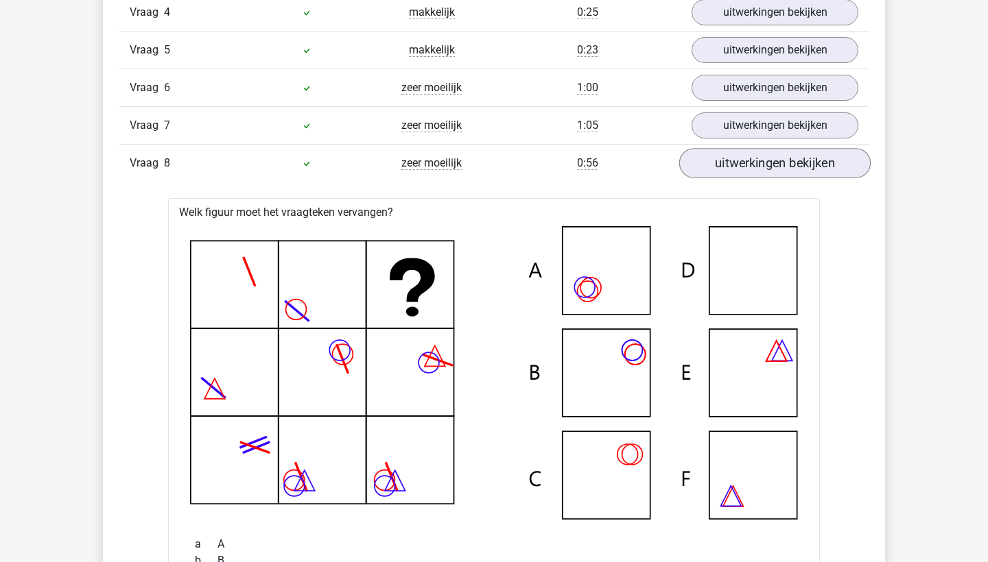
scroll to position [1320, 0]
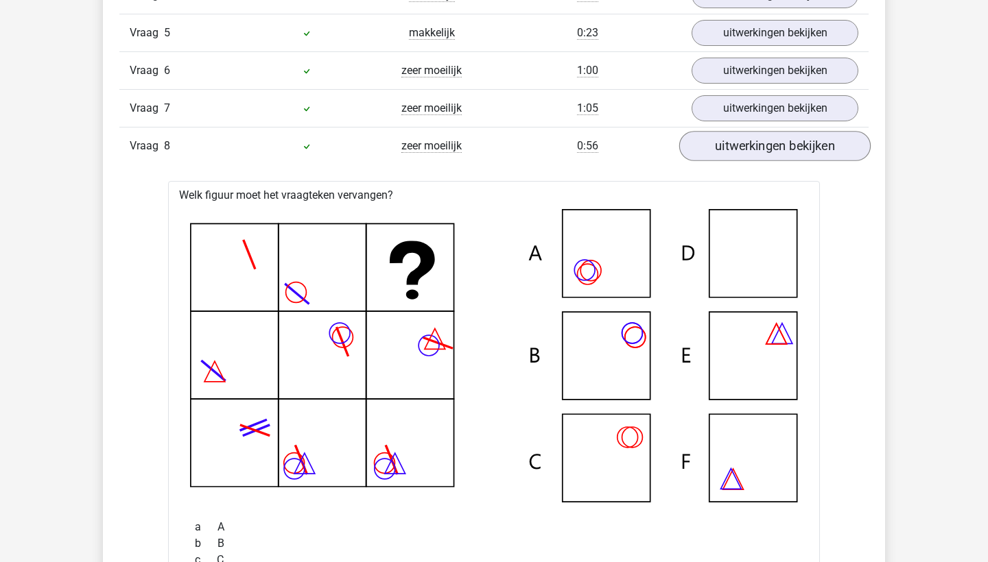
click at [810, 148] on link "uitwerkingen bekijken" at bounding box center [774, 146] width 191 height 30
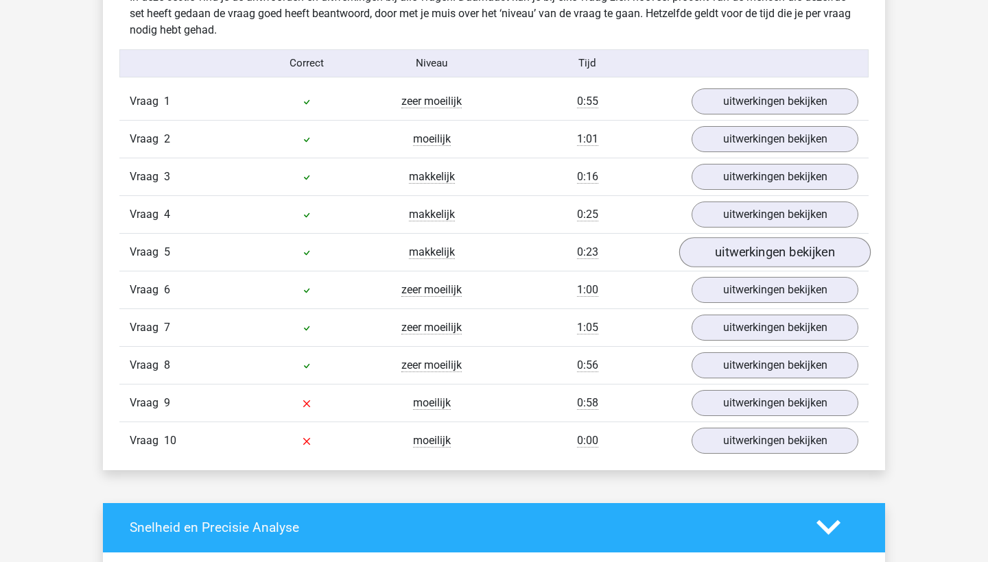
scroll to position [1091, 0]
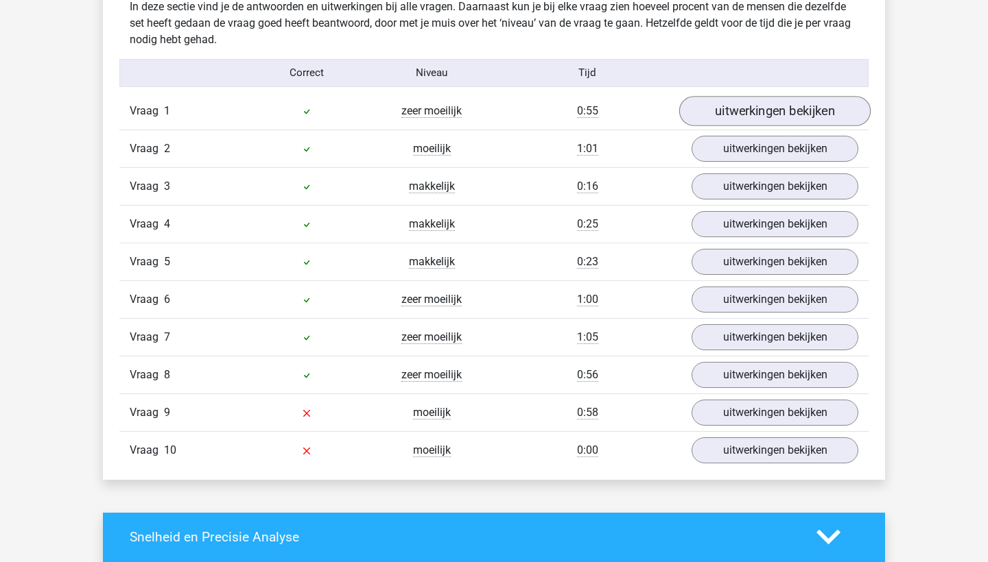
click at [788, 104] on link "uitwerkingen bekijken" at bounding box center [774, 111] width 191 height 30
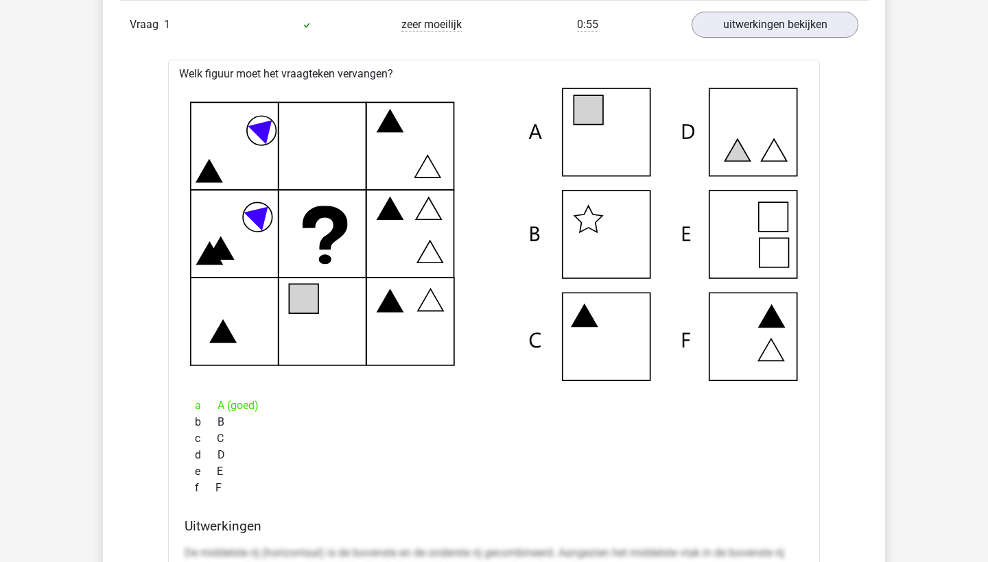
scroll to position [1170, 0]
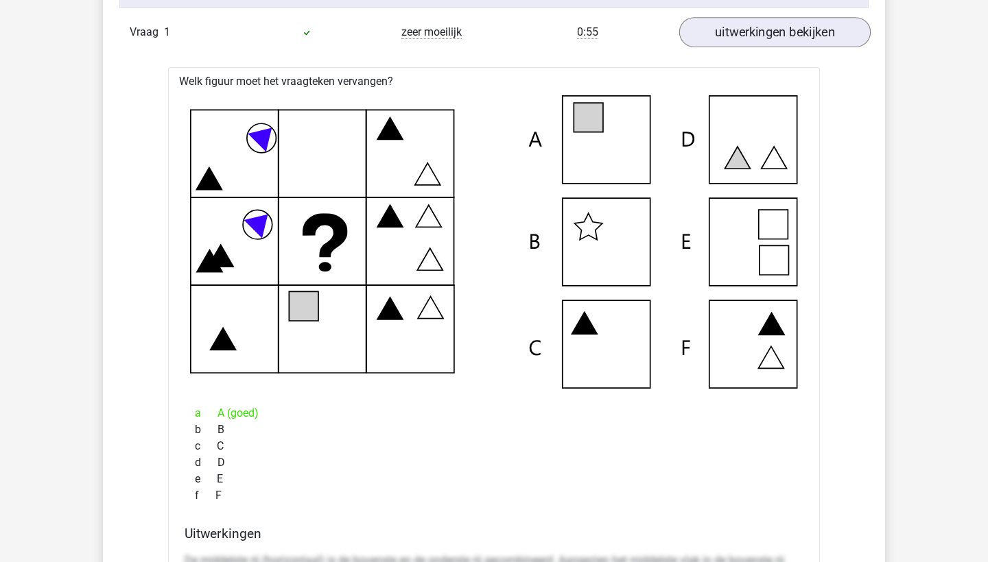
click at [726, 25] on link "uitwerkingen bekijken" at bounding box center [774, 32] width 191 height 30
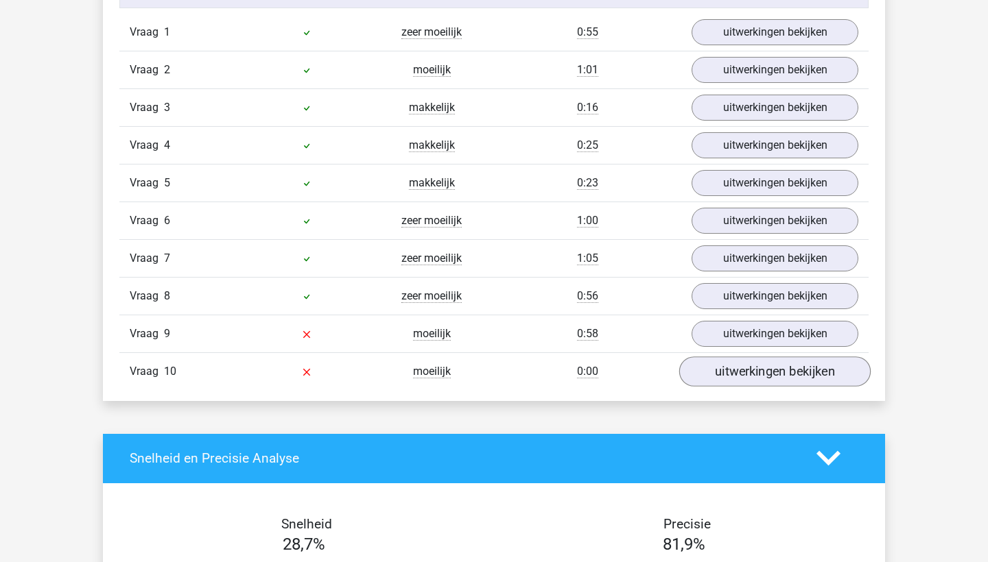
click at [702, 379] on link "uitwerkingen bekijken" at bounding box center [774, 372] width 191 height 30
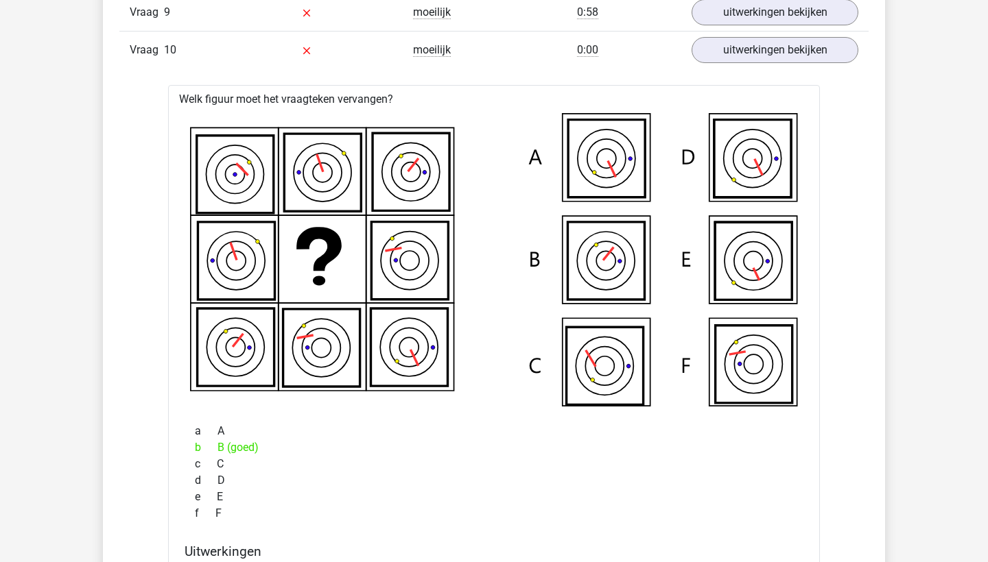
scroll to position [1501, 0]
